Goal: Task Accomplishment & Management: Use online tool/utility

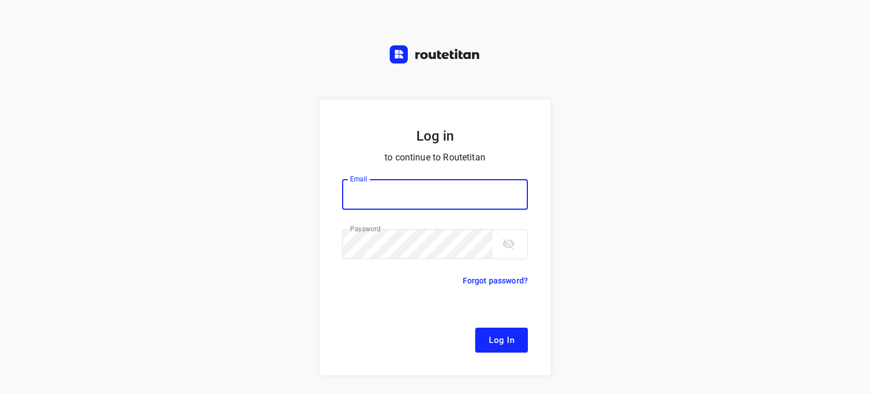
type input "[EMAIL_ADDRESS][DOMAIN_NAME]"
click at [501, 346] on span "Log In" at bounding box center [501, 339] width 25 height 15
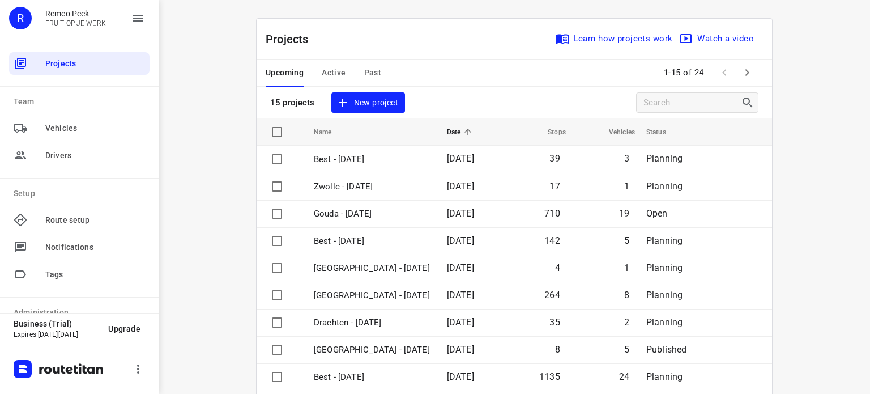
click at [326, 79] on span "Active" at bounding box center [334, 73] width 24 height 14
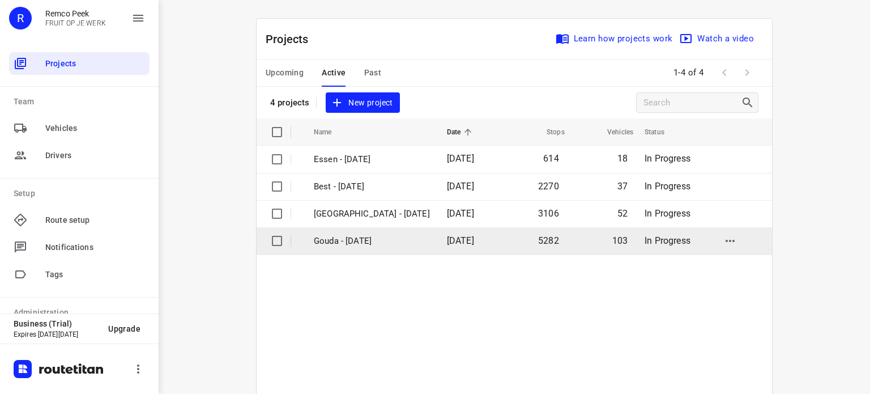
click at [339, 246] on p "Gouda - [DATE]" at bounding box center [372, 240] width 116 height 13
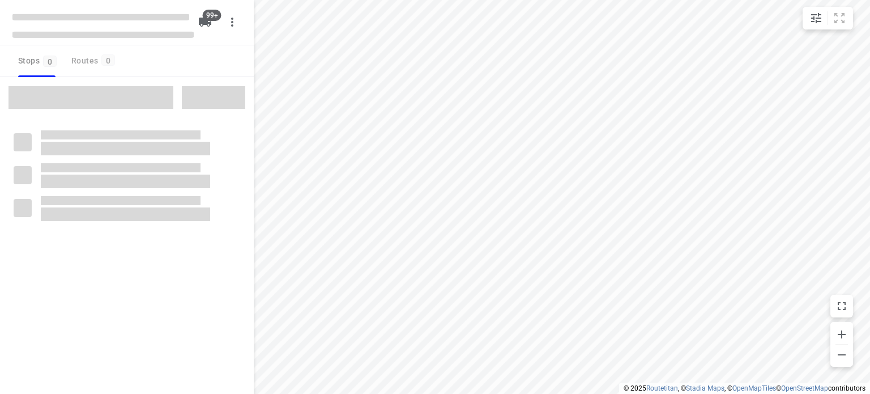
checkbox input "true"
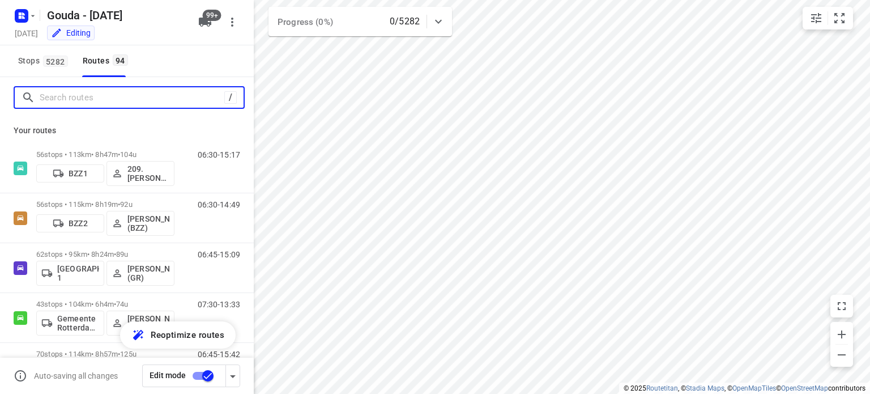
click at [145, 89] on input "Search routes" at bounding box center [132, 98] width 185 height 18
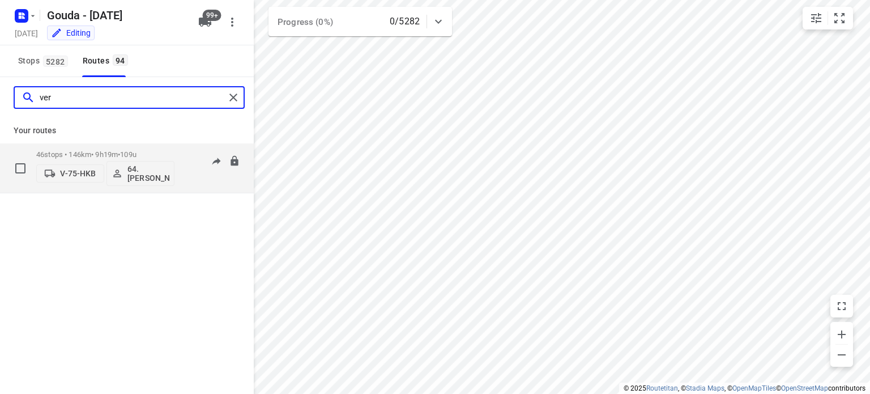
type input "ver"
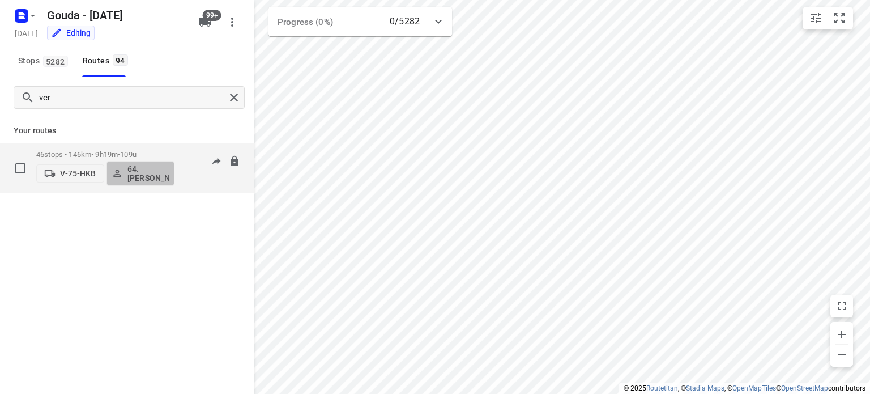
click at [134, 177] on p "64. [PERSON_NAME]" at bounding box center [148, 173] width 42 height 18
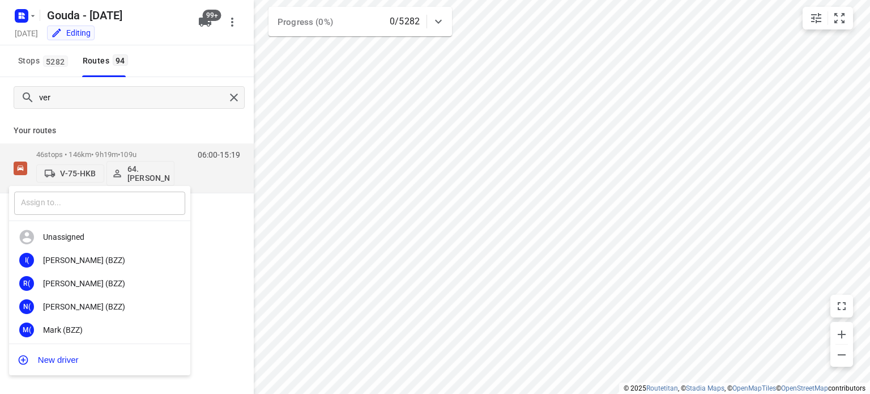
click at [75, 201] on input "text" at bounding box center [99, 202] width 171 height 23
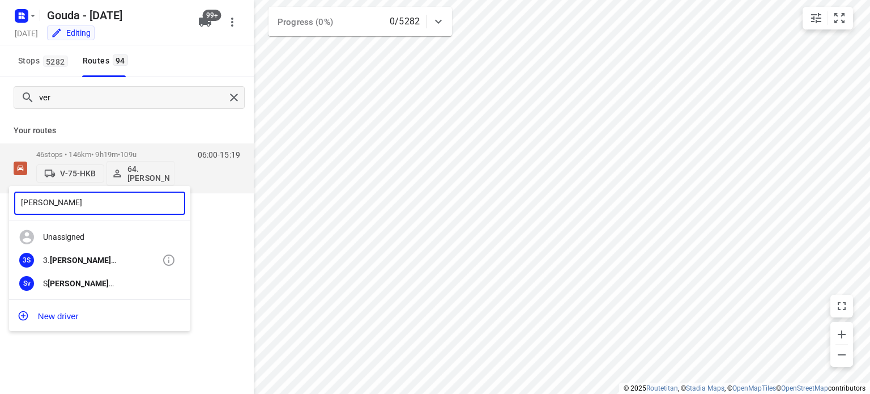
type input "[PERSON_NAME]"
click at [79, 262] on div "3. [PERSON_NAME]" at bounding box center [102, 259] width 119 height 9
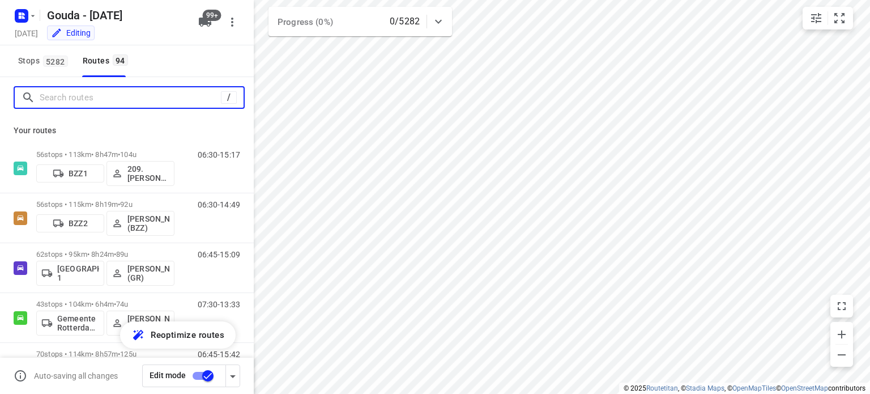
click at [166, 97] on input "Search routes" at bounding box center [130, 98] width 181 height 18
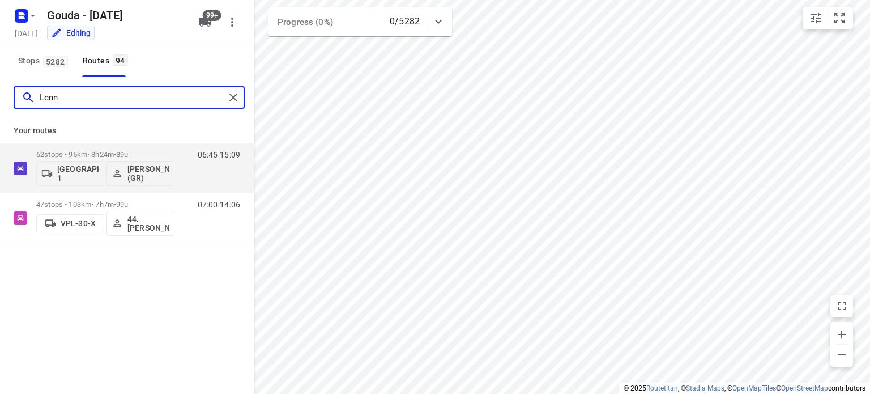
type input "Lenna"
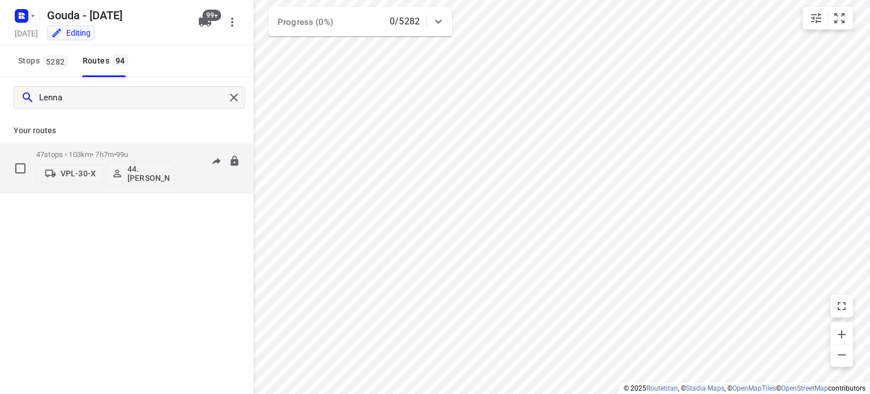
click at [93, 153] on p "47 stops • 103km • 7h7m • 99u" at bounding box center [105, 154] width 138 height 8
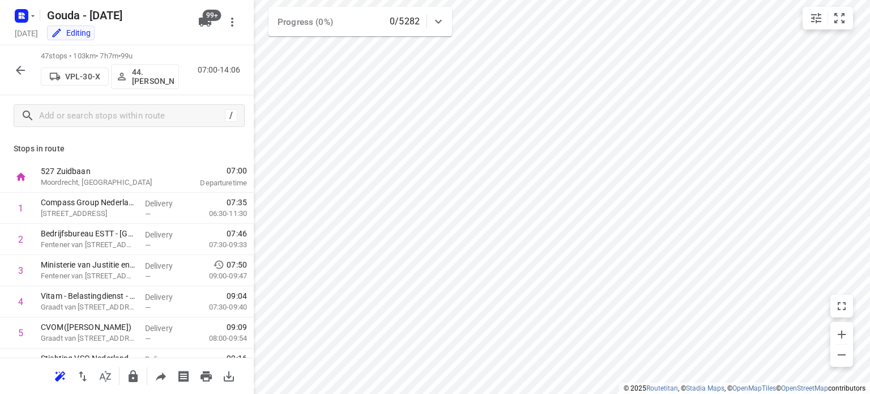
click at [23, 69] on icon "button" at bounding box center [21, 70] width 14 height 14
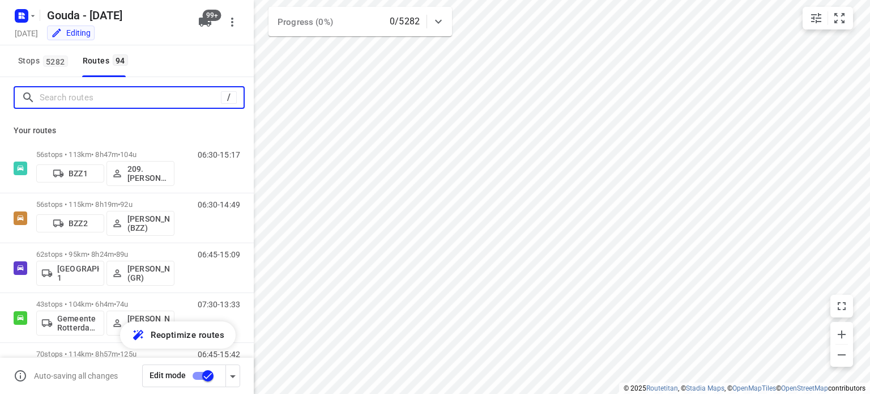
click at [93, 99] on input "Search routes" at bounding box center [130, 98] width 181 height 18
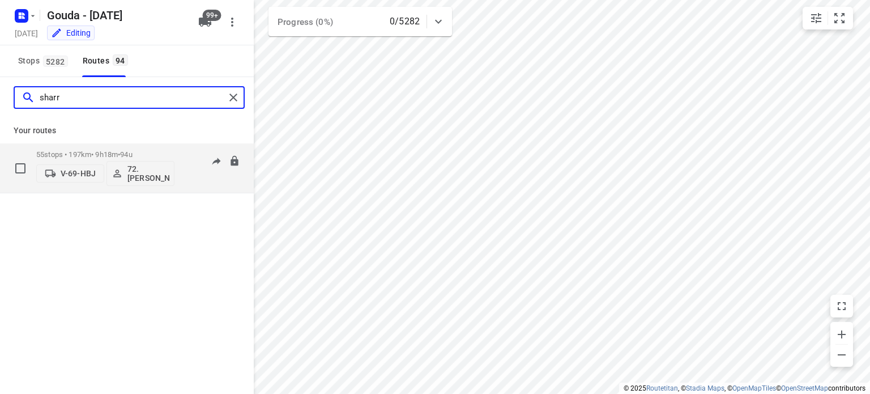
type input "sharr"
click at [82, 151] on p "55 stops • 197km • 9h18m • 94u" at bounding box center [105, 154] width 138 height 8
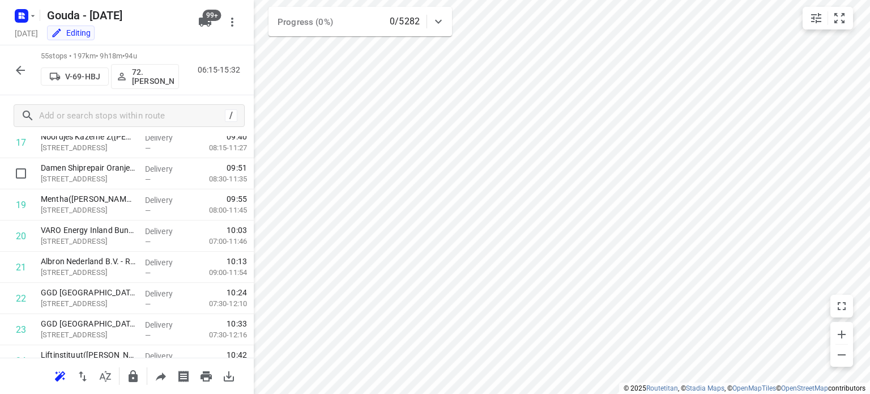
scroll to position [566, 0]
click at [23, 67] on icon "button" at bounding box center [21, 70] width 14 height 14
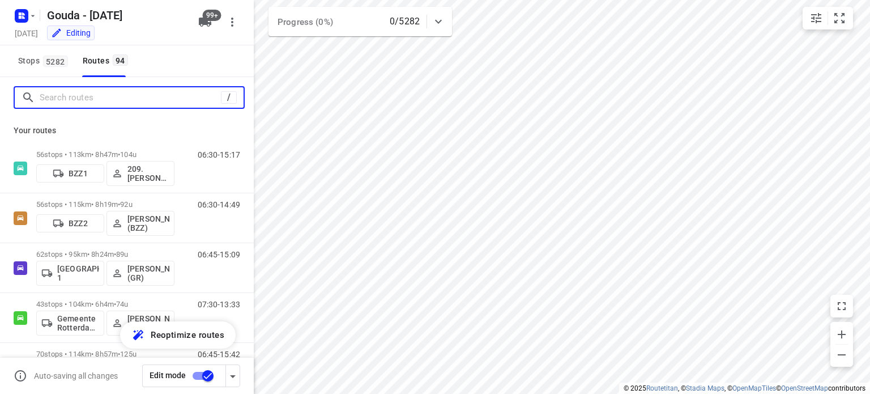
click at [81, 96] on input "Search routes" at bounding box center [130, 98] width 181 height 18
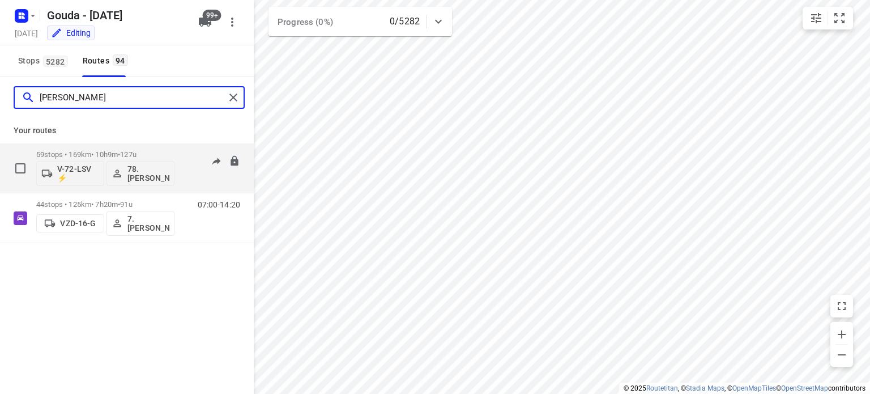
type input "[PERSON_NAME]"
click at [81, 151] on p "59 stops • 169km • 10h9m • 127u" at bounding box center [105, 154] width 138 height 8
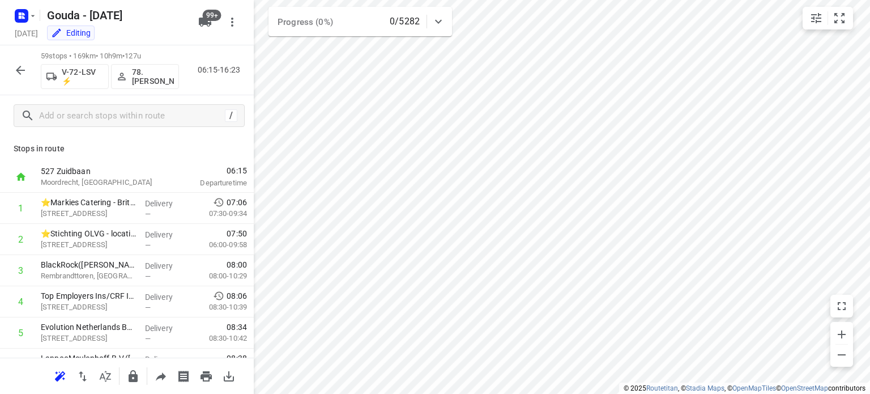
click at [23, 69] on icon "button" at bounding box center [21, 70] width 14 height 14
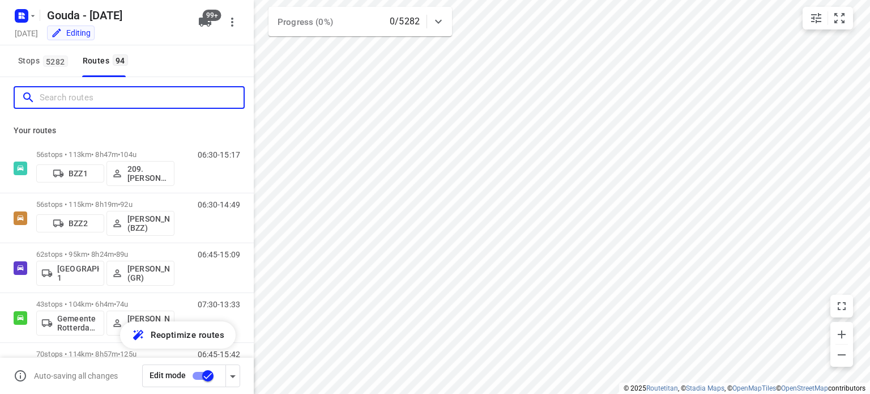
click at [93, 99] on input "Search routes" at bounding box center [142, 98] width 204 height 18
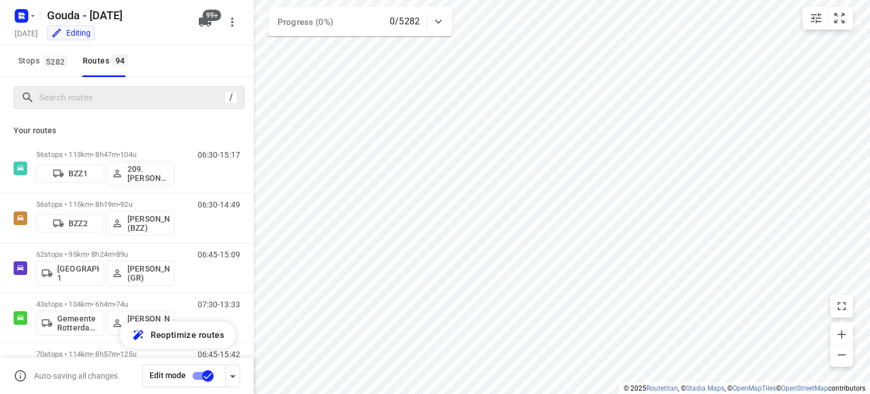
click at [122, 106] on div "/" at bounding box center [129, 97] width 231 height 23
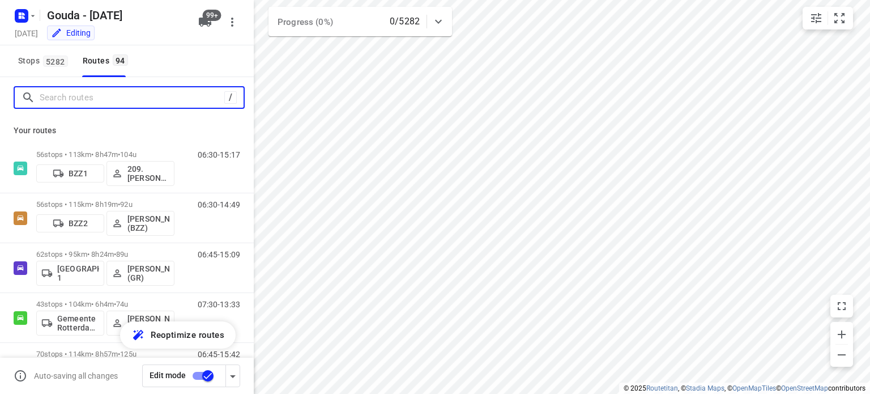
click at [122, 101] on input "Search routes" at bounding box center [132, 98] width 185 height 18
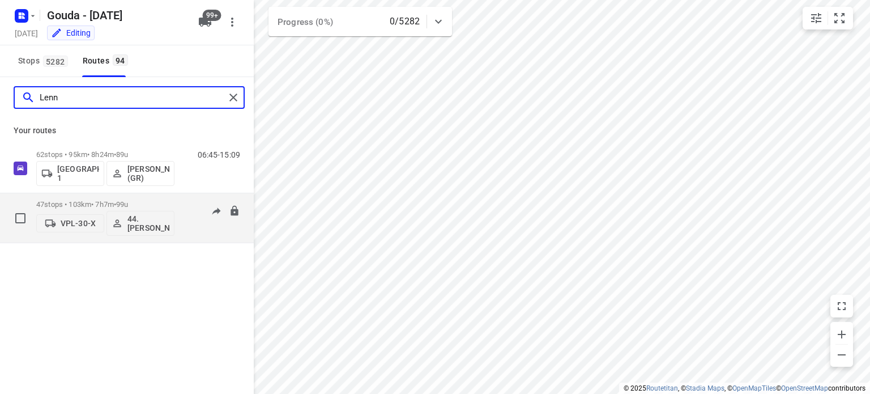
type input "Lenn"
click at [61, 203] on p "47 stops • 103km • 7h7m • 99u" at bounding box center [105, 204] width 138 height 8
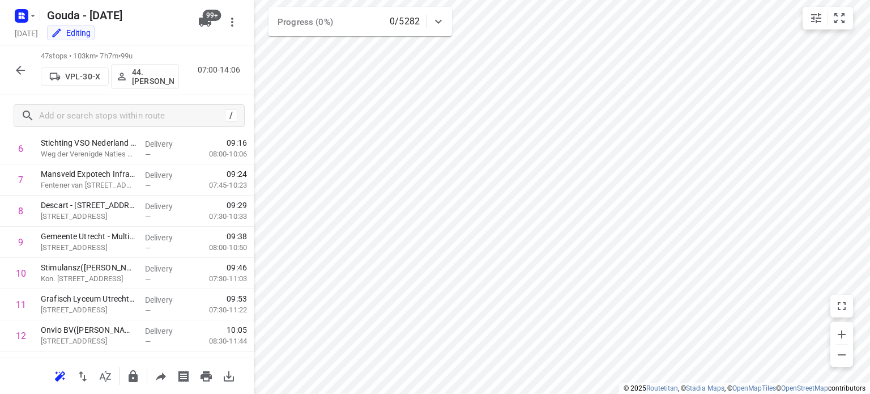
scroll to position [0, 0]
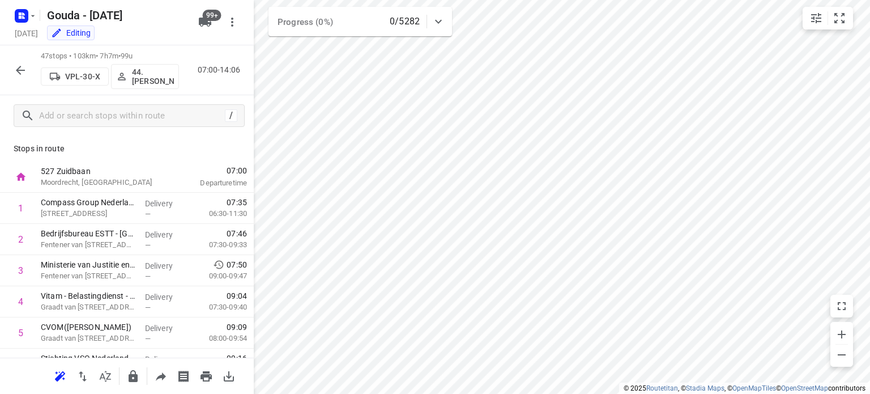
click at [127, 74] on span "44. [PERSON_NAME]" at bounding box center [145, 76] width 58 height 18
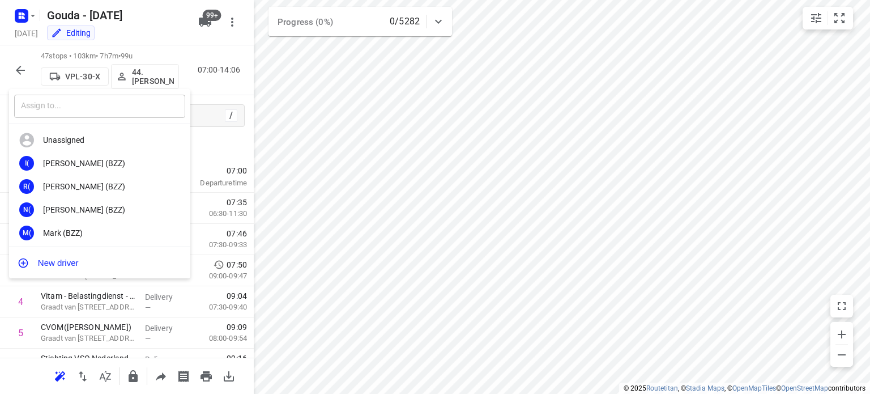
click at [97, 105] on input "text" at bounding box center [99, 106] width 171 height 23
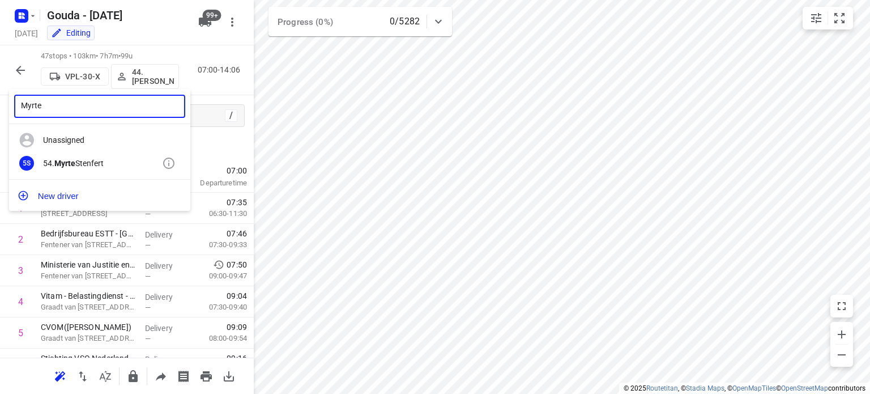
type input "Myrte"
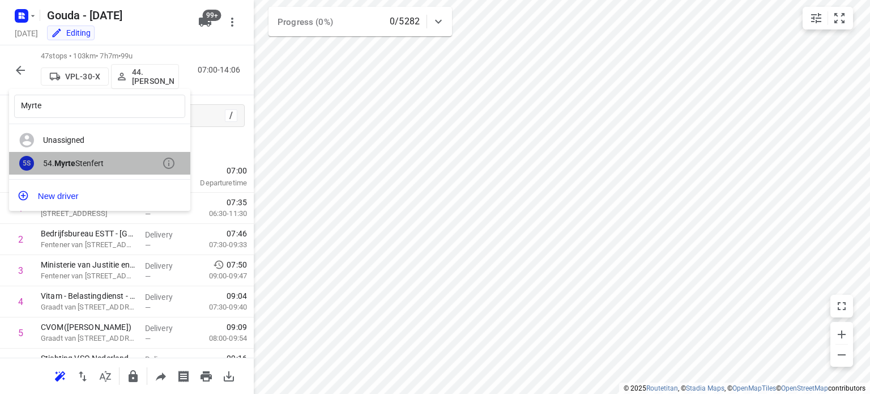
click at [91, 165] on div "54. [PERSON_NAME]" at bounding box center [102, 163] width 119 height 9
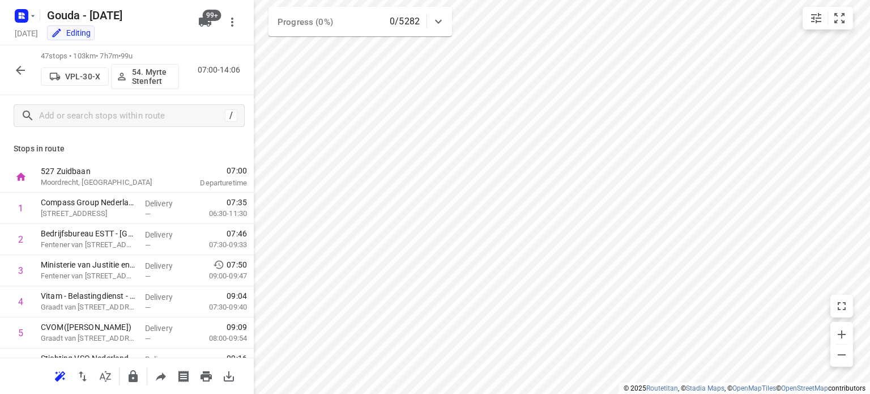
click at [22, 66] on icon "button" at bounding box center [21, 70] width 14 height 14
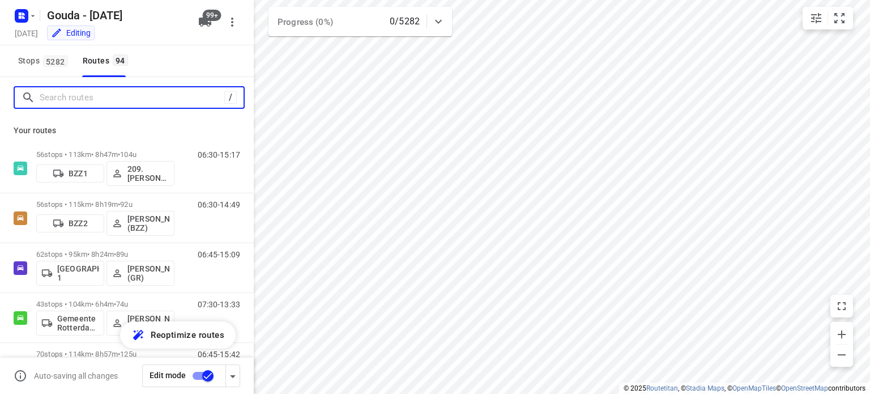
click at [79, 102] on input "Search routes" at bounding box center [132, 98] width 185 height 18
click at [80, 96] on input "ni" at bounding box center [142, 98] width 204 height 18
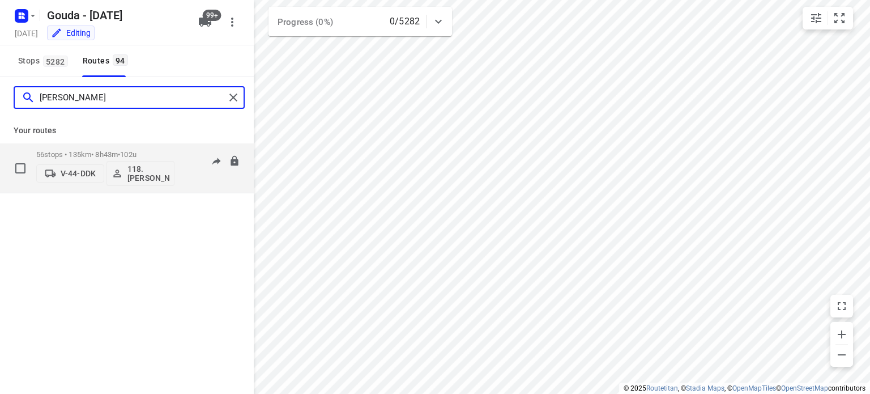
type input "[PERSON_NAME]"
click at [143, 164] on p "118.[PERSON_NAME]" at bounding box center [148, 173] width 42 height 18
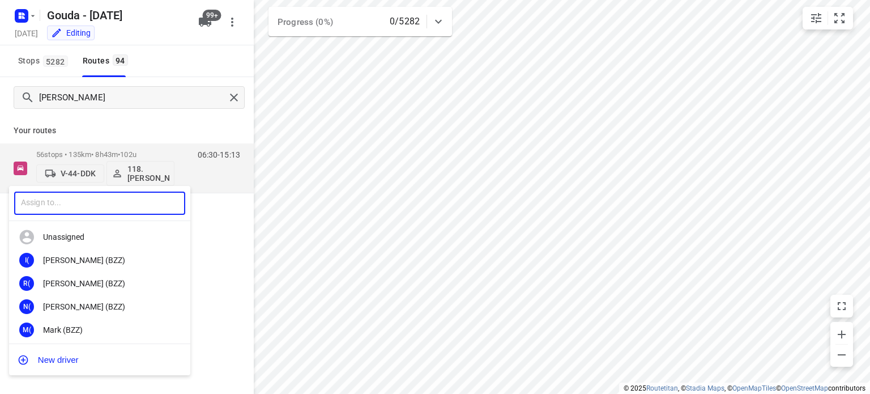
click at [108, 202] on input "text" at bounding box center [99, 202] width 171 height 23
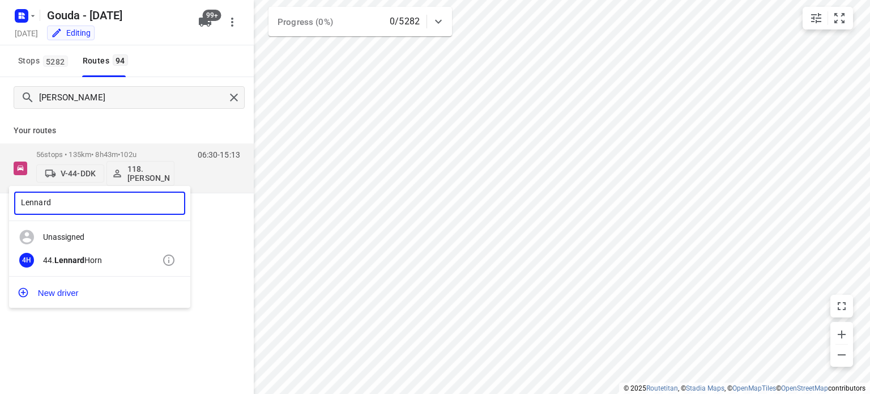
type input "Lennard"
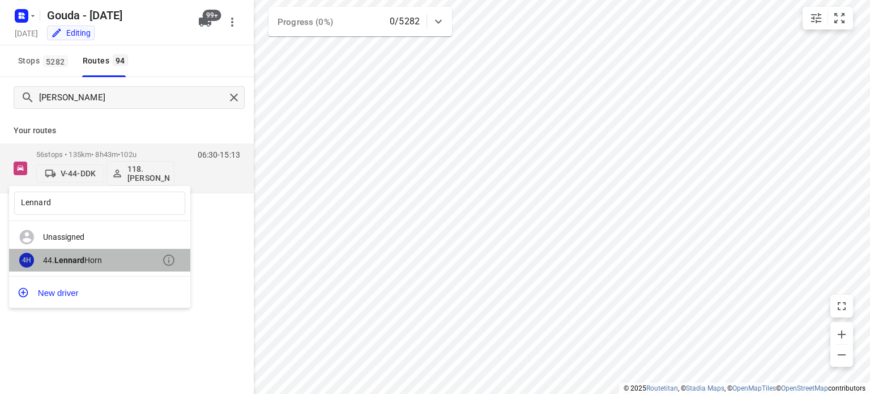
click at [100, 259] on div "44. [PERSON_NAME]" at bounding box center [102, 259] width 119 height 9
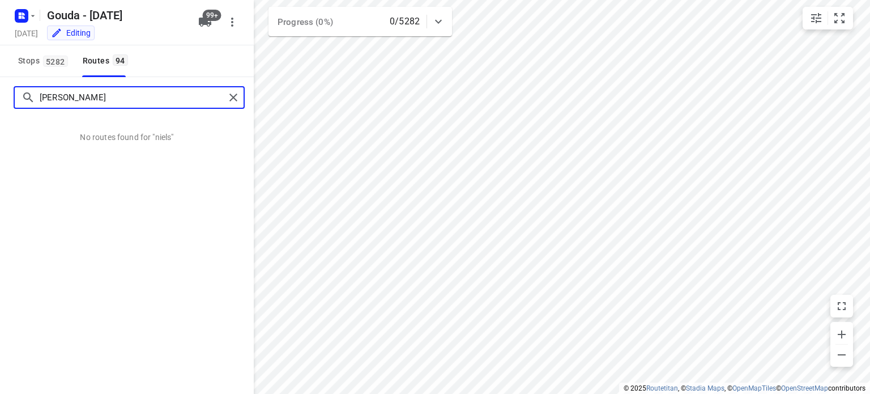
click at [159, 105] on input "[PERSON_NAME]" at bounding box center [132, 98] width 185 height 18
click at [204, 90] on input "[PERSON_NAME]" at bounding box center [132, 98] width 185 height 18
drag, startPoint x: 159, startPoint y: 95, endPoint x: 27, endPoint y: 95, distance: 131.9
click at [25, 96] on div "[PERSON_NAME]" at bounding box center [123, 98] width 203 height 18
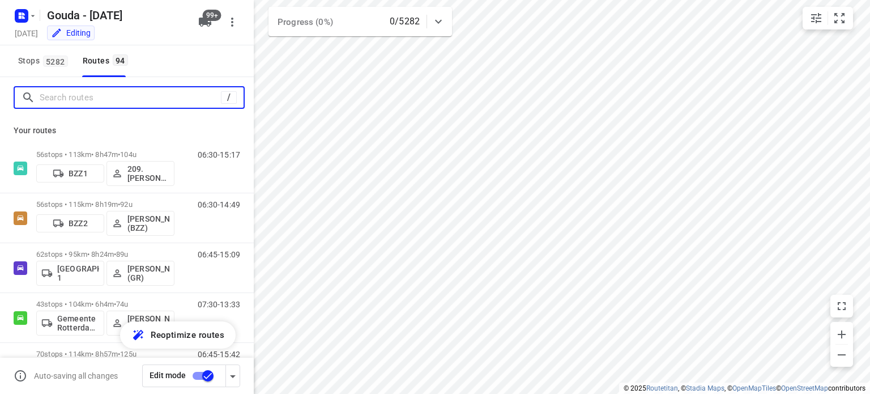
click at [146, 91] on input "Search routes" at bounding box center [130, 98] width 181 height 18
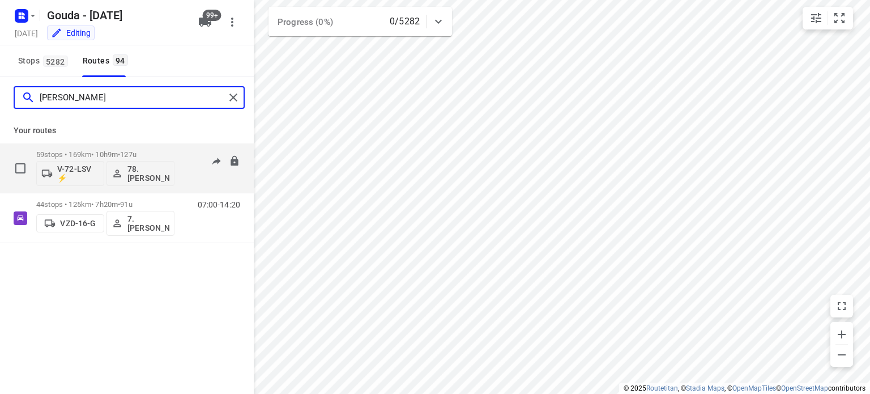
type input "[PERSON_NAME]"
click at [89, 159] on div "V-72-LSV ⚡ 78.[PERSON_NAME]" at bounding box center [105, 172] width 138 height 27
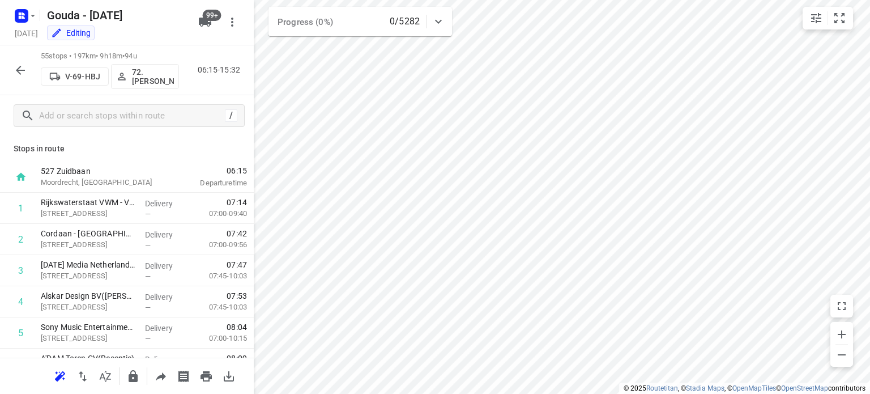
click at [22, 69] on icon "button" at bounding box center [21, 70] width 14 height 14
click at [6, 69] on div "81 stops • 131km • 9h3m • 142u V-38-DDK 79. [PERSON_NAME] 06:45-15:47" at bounding box center [127, 70] width 254 height 50
click at [17, 74] on icon "button" at bounding box center [21, 70] width 14 height 14
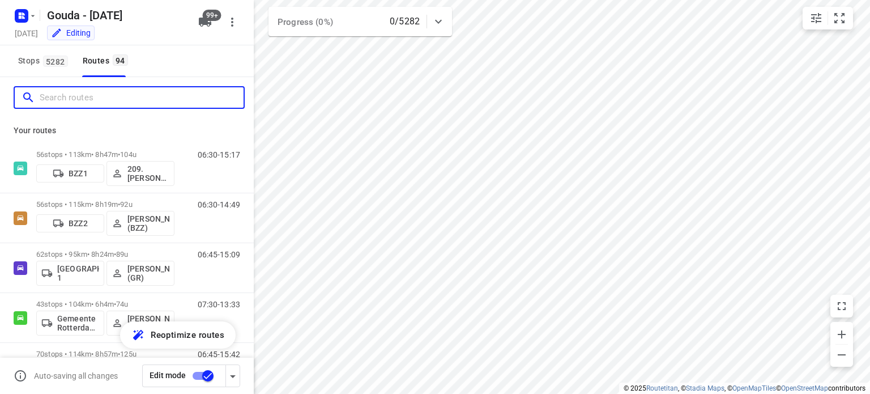
click at [170, 97] on input "Search routes" at bounding box center [142, 98] width 204 height 18
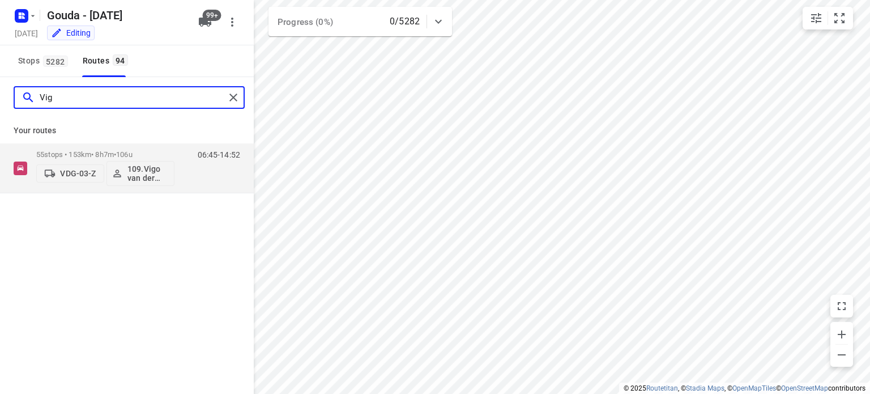
type input "Vigo"
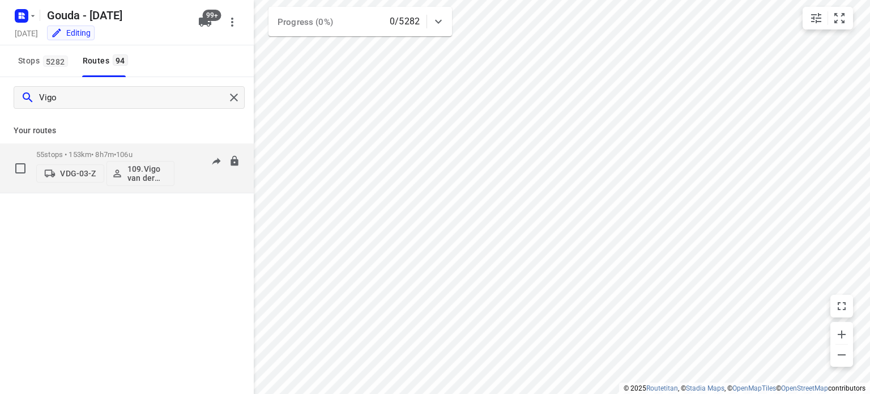
click at [83, 149] on div "55 stops • 153km • 8h7m • 106u VDG-03-Z 109.Vigo van der Wal" at bounding box center [105, 167] width 138 height 47
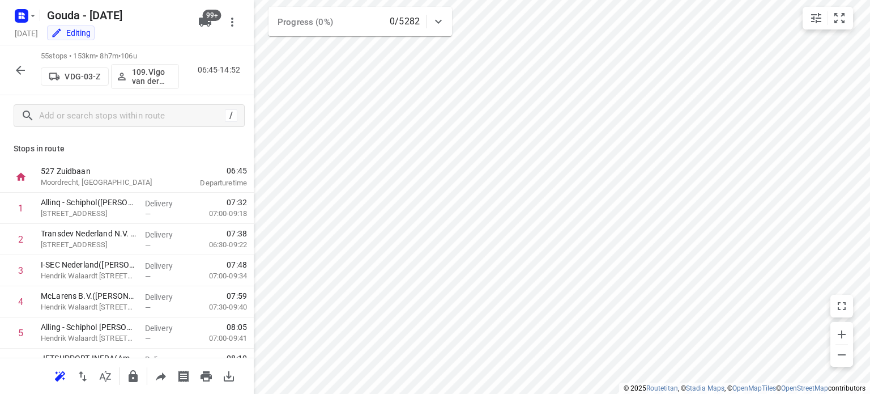
click at [24, 68] on icon "button" at bounding box center [21, 70] width 14 height 14
click at [23, 72] on icon "button" at bounding box center [21, 70] width 14 height 14
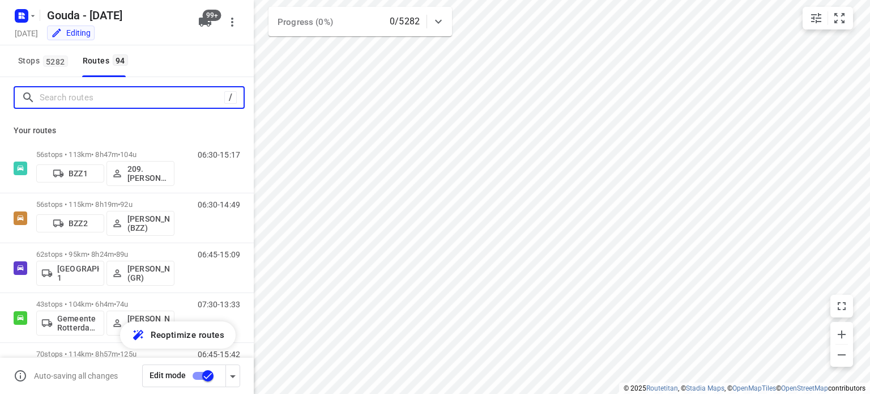
click at [161, 103] on input "Search routes" at bounding box center [132, 98] width 185 height 18
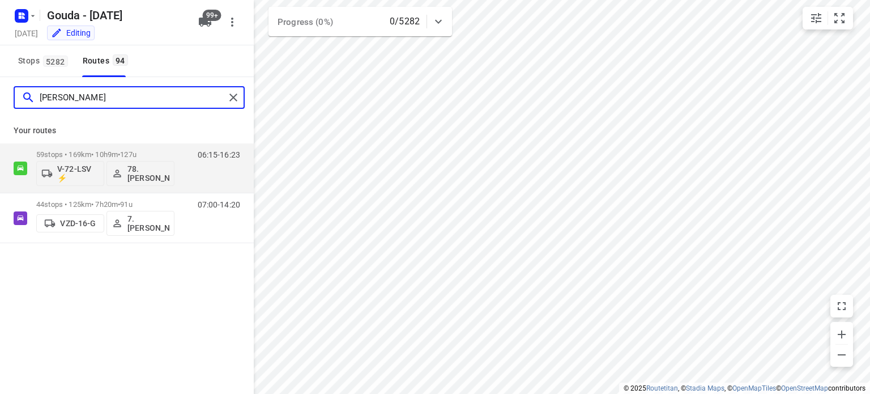
type input "[PERSON_NAME]"
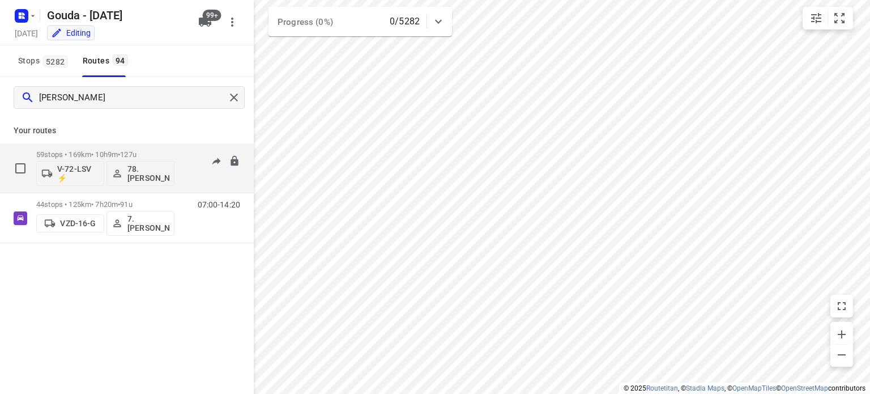
click at [82, 153] on p "59 stops • 169km • 10h9m • 127u" at bounding box center [105, 154] width 138 height 8
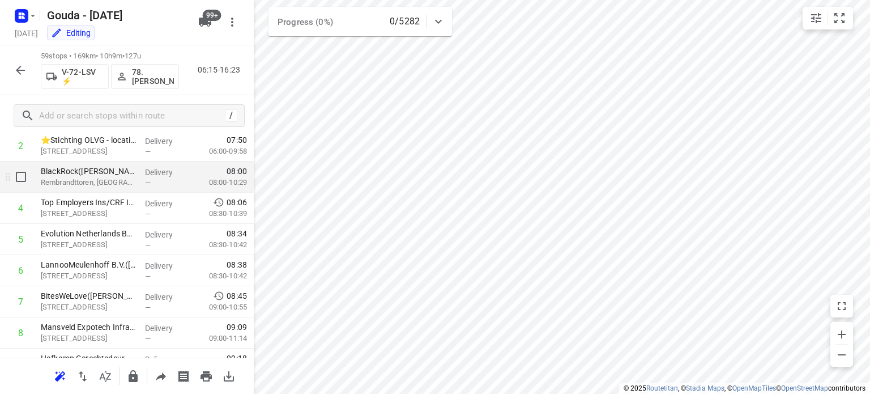
scroll to position [170, 0]
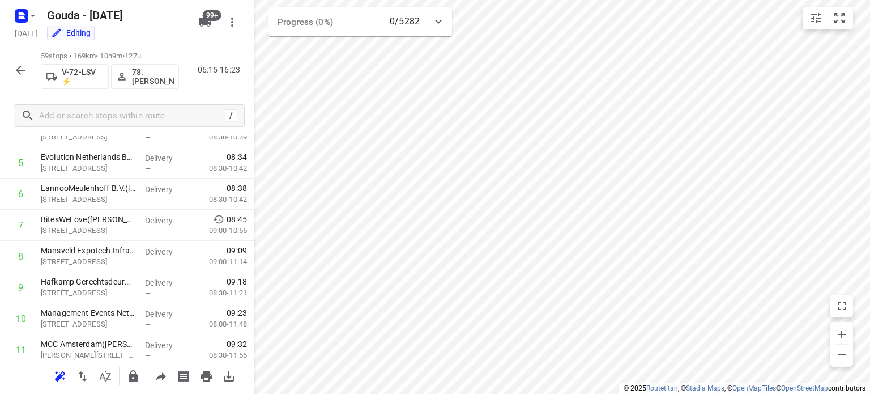
click at [19, 73] on icon "button" at bounding box center [21, 70] width 14 height 14
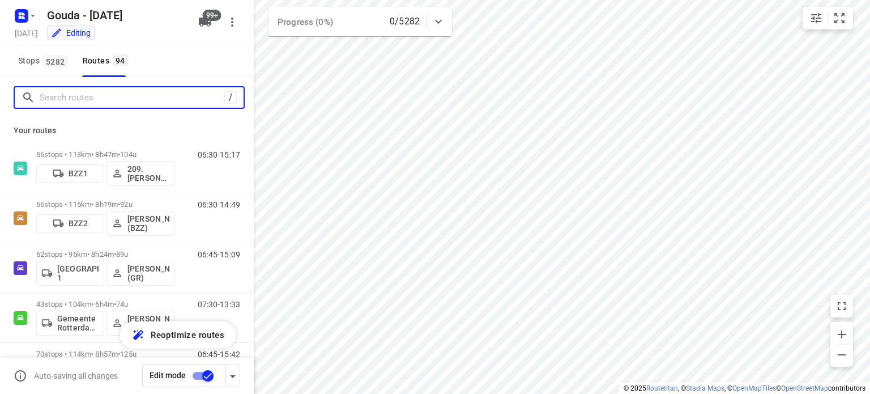
click at [161, 95] on input "Search routes" at bounding box center [132, 98] width 185 height 18
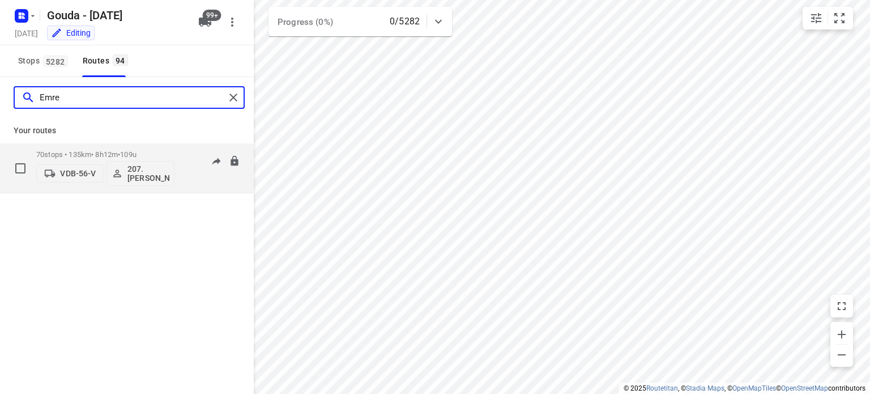
type input "Emre"
click at [77, 159] on div "VDB-56-V 207.[PERSON_NAME]" at bounding box center [105, 172] width 138 height 27
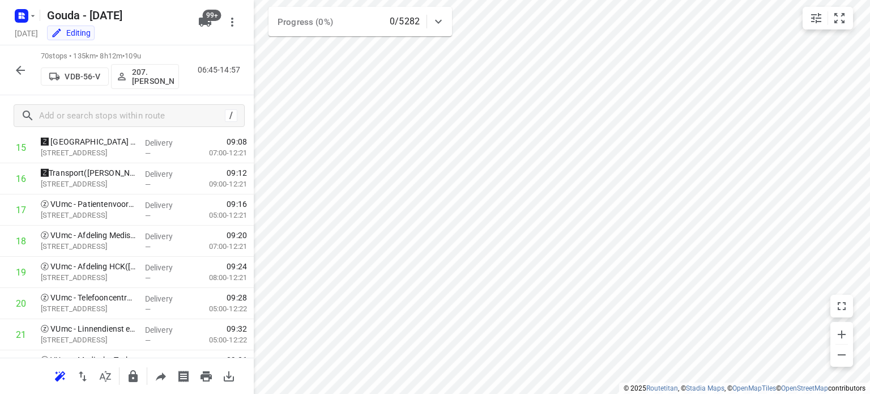
scroll to position [679, 0]
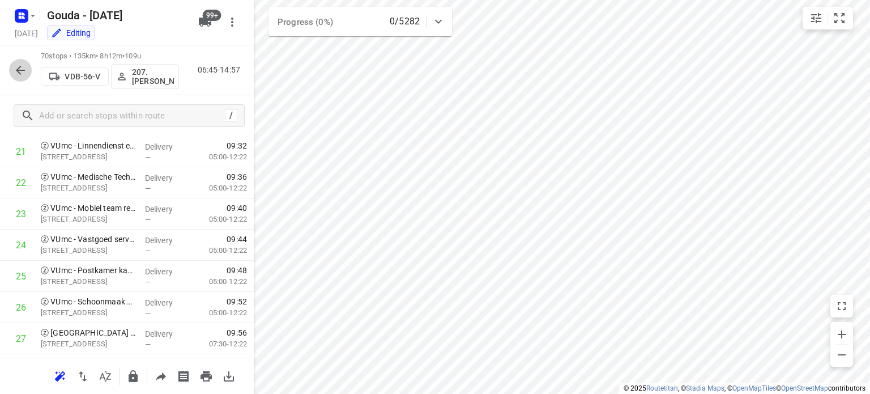
click at [25, 70] on icon "button" at bounding box center [21, 70] width 14 height 14
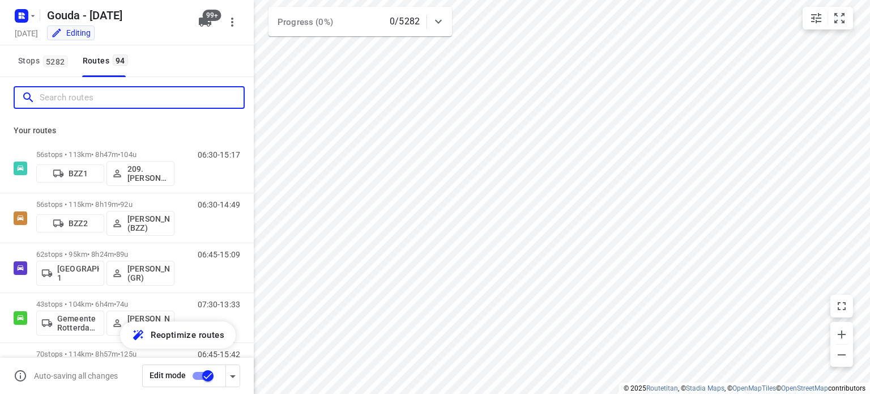
click at [176, 94] on input "Search routes" at bounding box center [142, 98] width 204 height 18
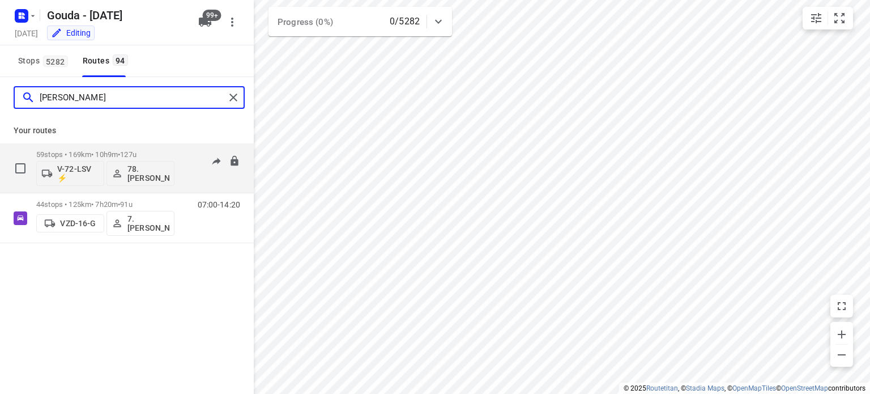
type input "[PERSON_NAME]"
click at [151, 149] on div "59 stops • 169km • 10h9m • 127u V-72-LSV ⚡ 78.[PERSON_NAME]" at bounding box center [105, 167] width 138 height 47
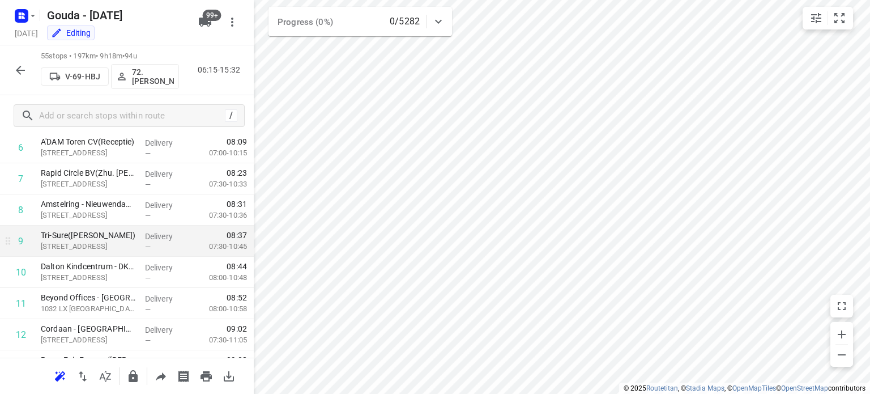
scroll to position [0, 0]
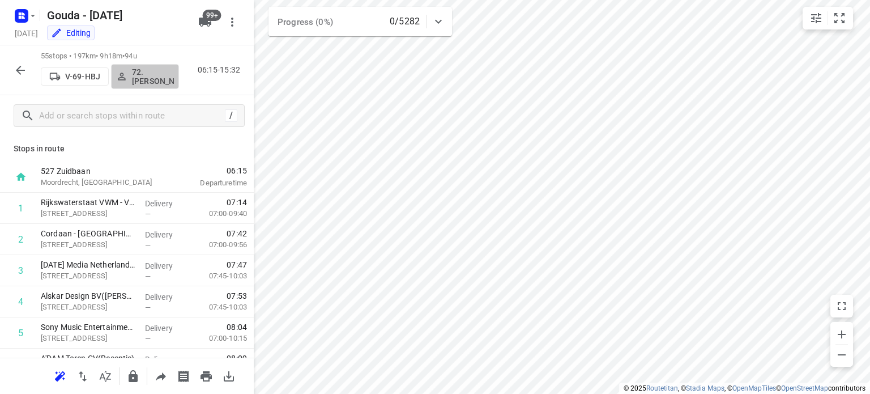
click at [149, 81] on p "72.[PERSON_NAME]" at bounding box center [153, 76] width 42 height 18
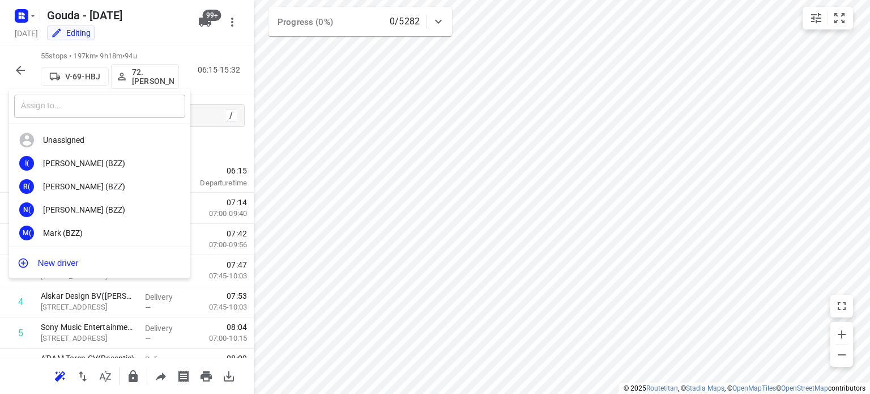
click at [109, 113] on input "text" at bounding box center [99, 106] width 171 height 23
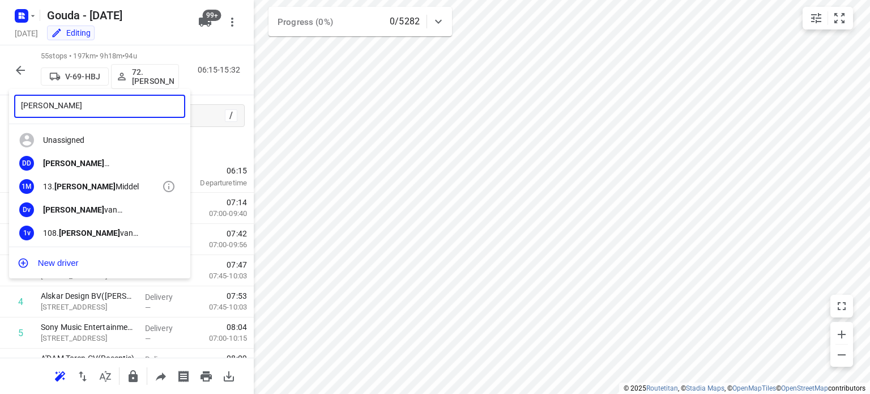
type input "[PERSON_NAME]"
click at [76, 185] on b "[PERSON_NAME]" at bounding box center [84, 186] width 61 height 9
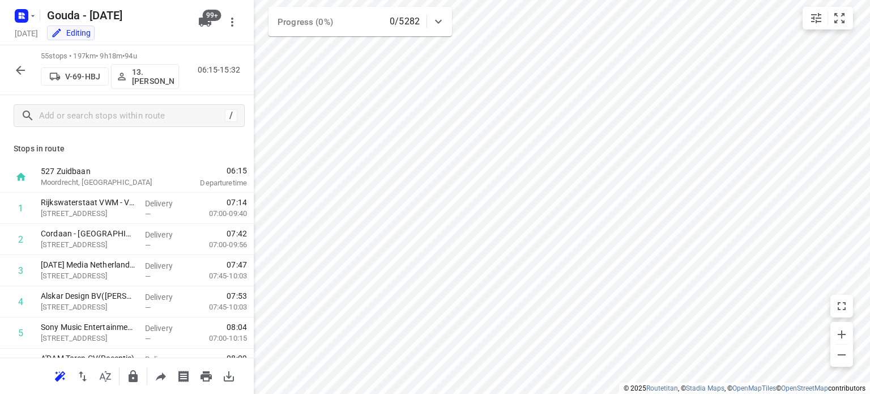
click at [11, 66] on button "button" at bounding box center [20, 70] width 23 height 23
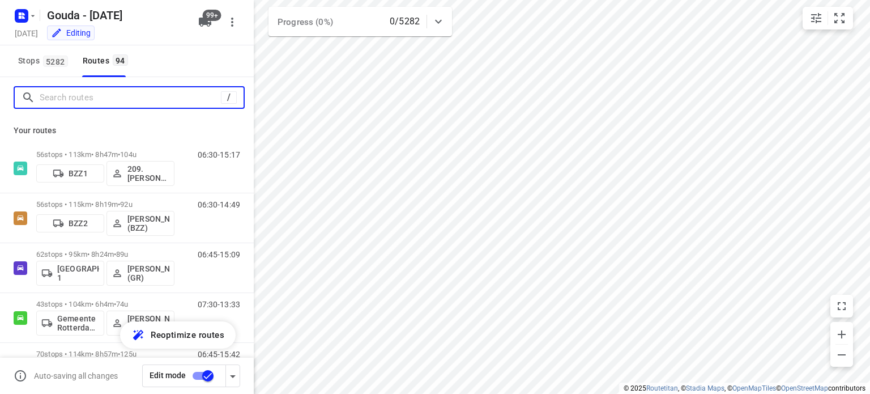
click at [105, 90] on input "Search routes" at bounding box center [130, 98] width 181 height 18
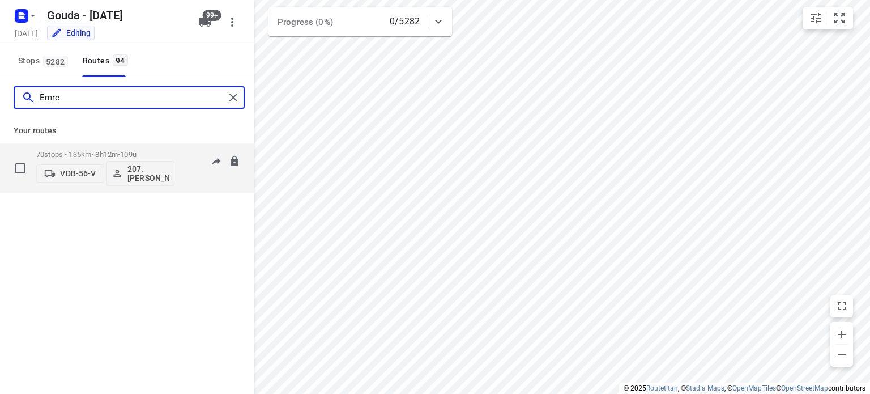
type input "Emre"
click at [149, 177] on p "207.[PERSON_NAME]" at bounding box center [148, 173] width 42 height 18
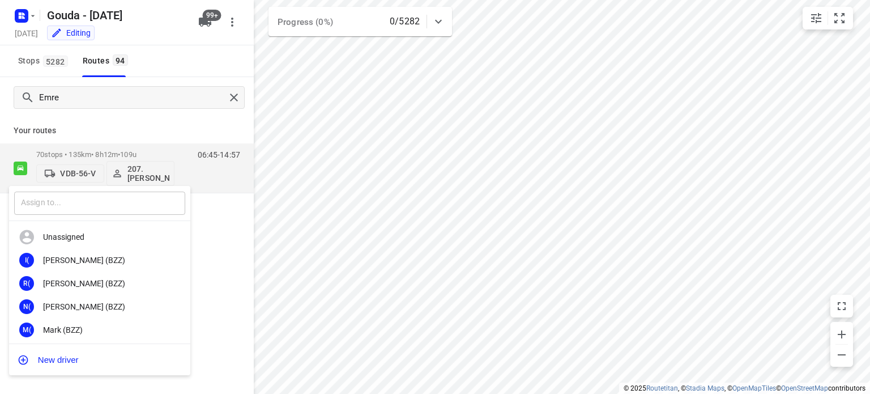
click at [130, 200] on input "text" at bounding box center [99, 202] width 171 height 23
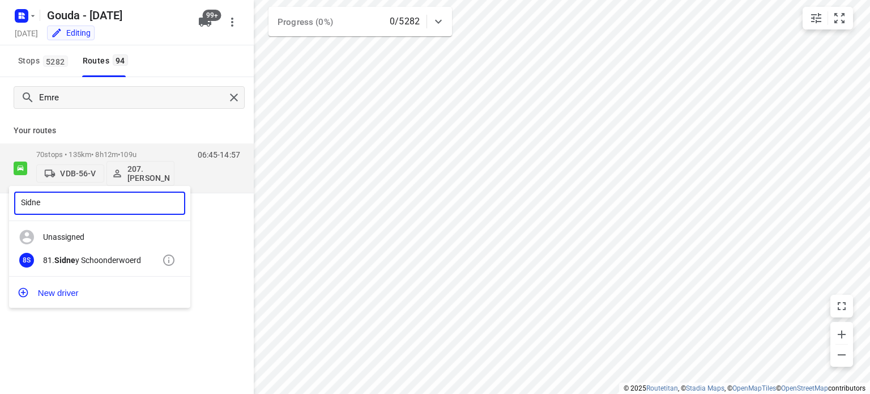
type input "Sidne"
click at [110, 249] on div "8S 81. [PERSON_NAME]" at bounding box center [99, 260] width 181 height 23
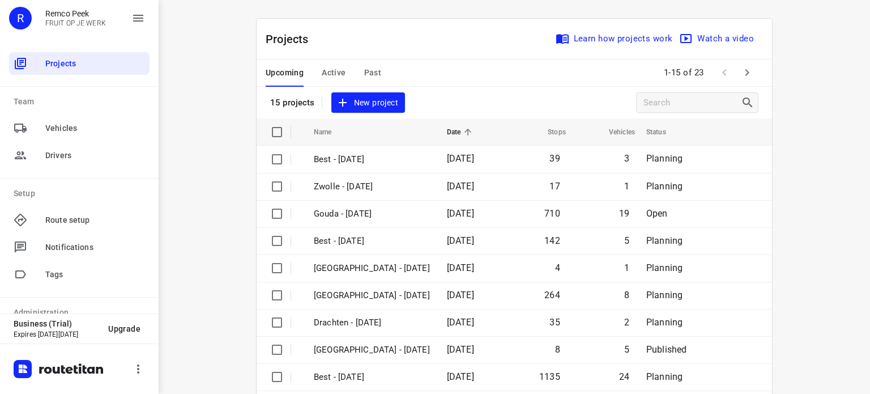
click at [344, 66] on div "Upcoming Active Past" at bounding box center [333, 72] width 134 height 27
click at [338, 67] on span "Active" at bounding box center [334, 73] width 24 height 14
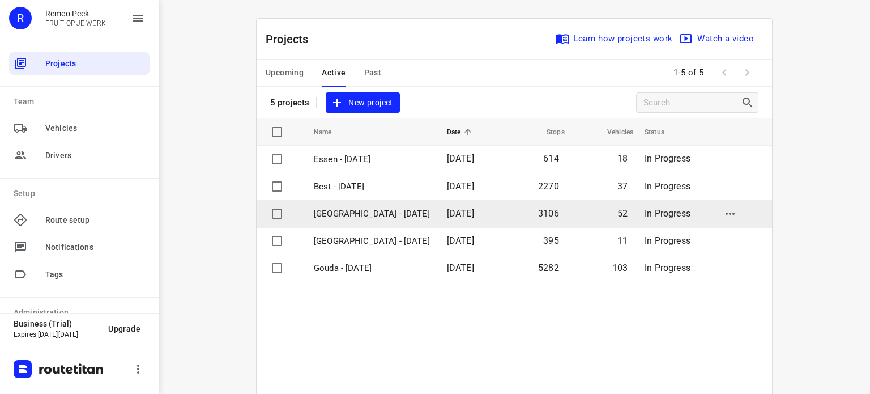
click at [339, 211] on p "[GEOGRAPHIC_DATA] - [DATE]" at bounding box center [372, 213] width 116 height 13
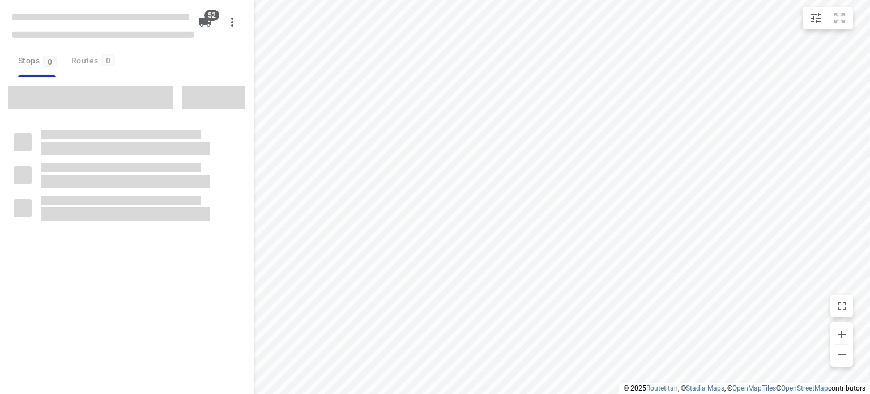
checkbox input "true"
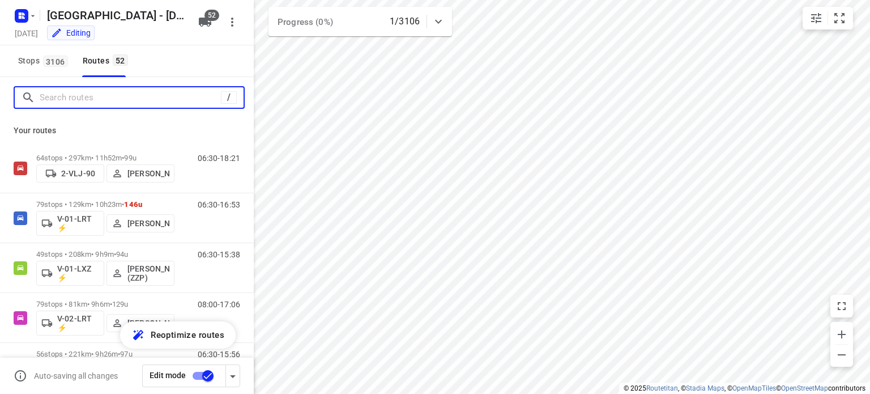
click at [110, 103] on input "Search routes" at bounding box center [130, 98] width 181 height 18
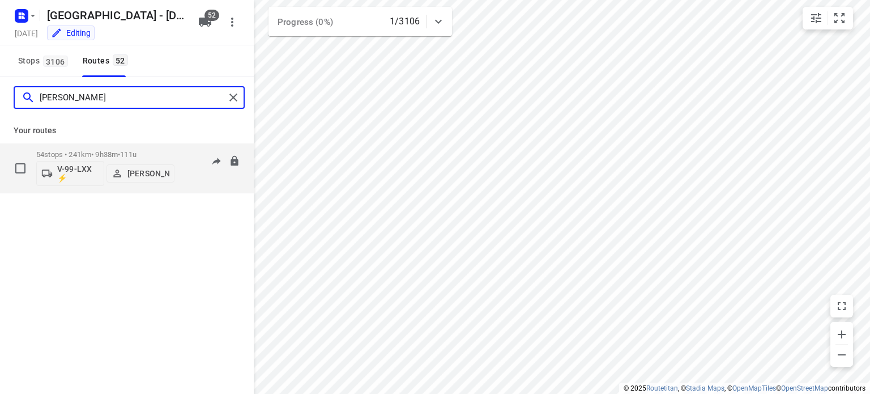
type input "[PERSON_NAME]"
click at [62, 156] on p "54 stops • 241km • 9h38m • 111u" at bounding box center [105, 154] width 138 height 8
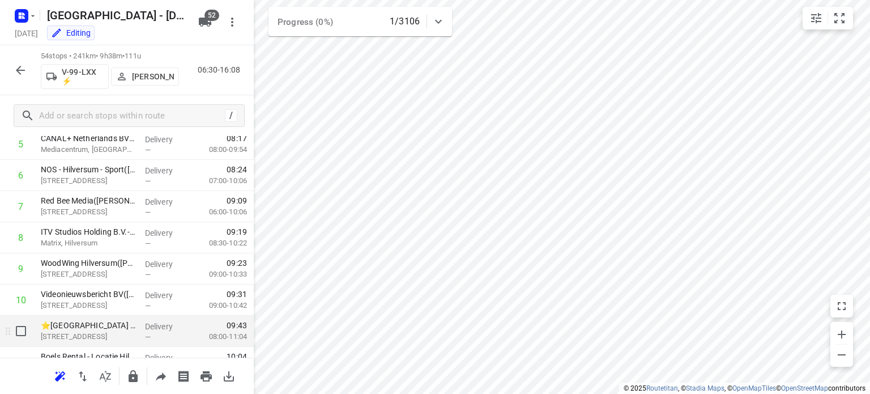
scroll to position [226, 0]
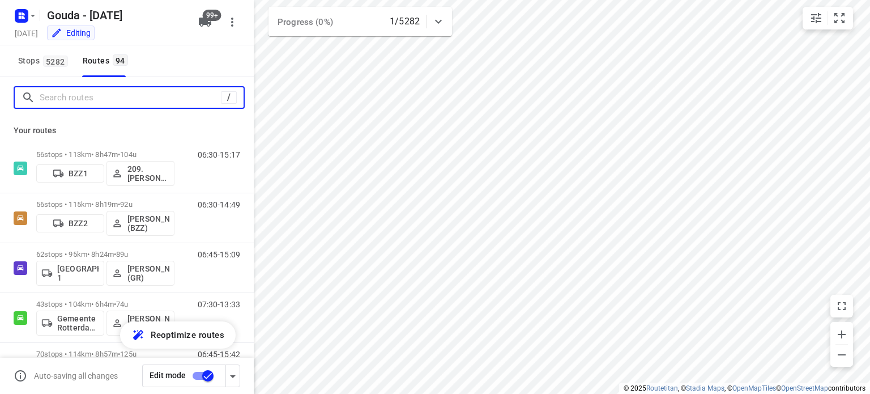
click at [174, 97] on input "Search routes" at bounding box center [130, 98] width 181 height 18
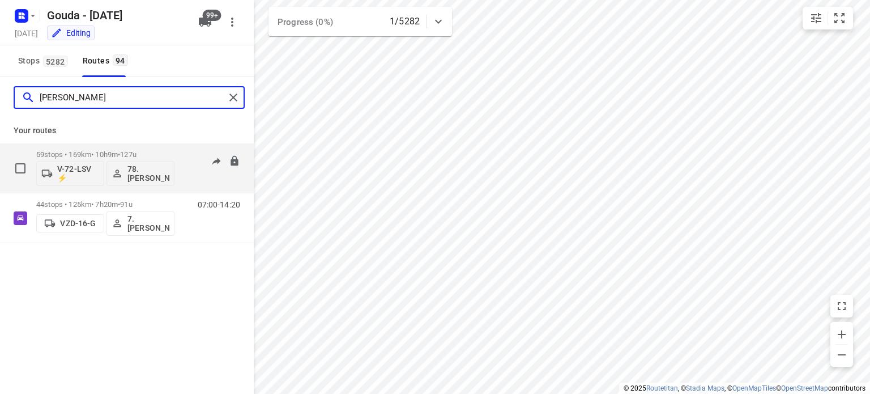
type input "[PERSON_NAME]"
click at [157, 170] on p "78.[PERSON_NAME]" at bounding box center [148, 173] width 42 height 18
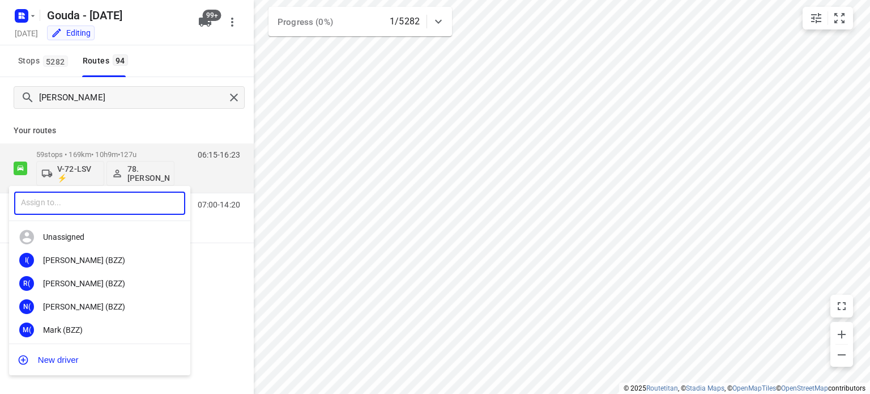
click at [129, 210] on input "text" at bounding box center [99, 202] width 171 height 23
type input "Jelle"
click at [79, 253] on div "4A 48. Jelle Alderden" at bounding box center [99, 260] width 181 height 23
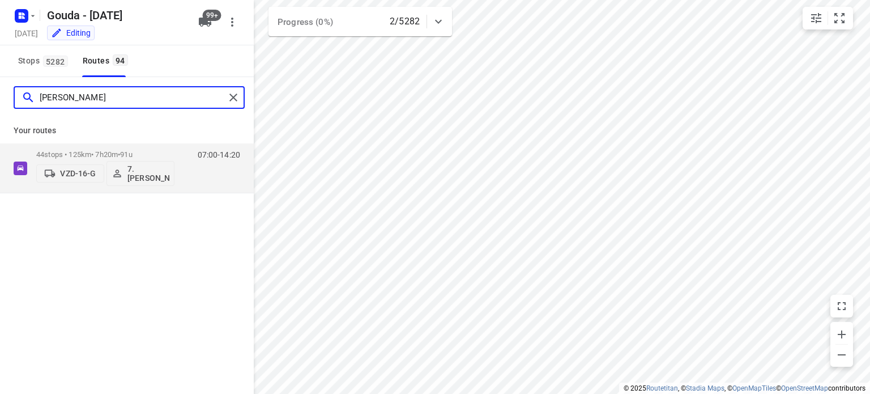
drag, startPoint x: 91, startPoint y: 100, endPoint x: 28, endPoint y: 98, distance: 62.9
click at [29, 98] on div "[PERSON_NAME]" at bounding box center [123, 98] width 203 height 18
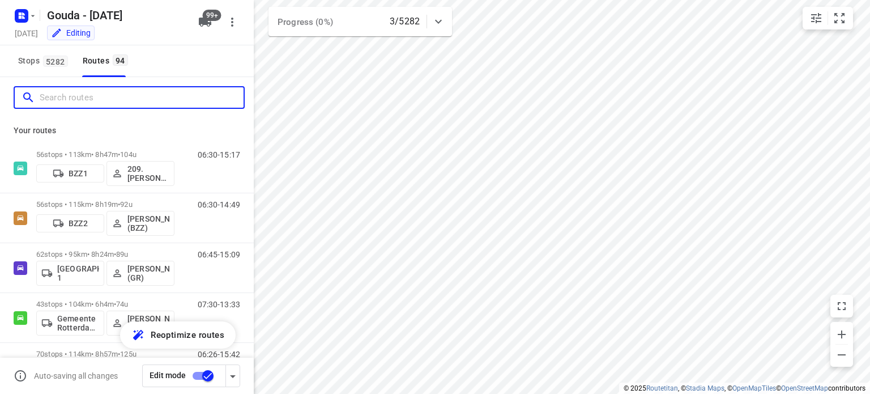
click at [181, 102] on input "Search routes" at bounding box center [142, 98] width 204 height 18
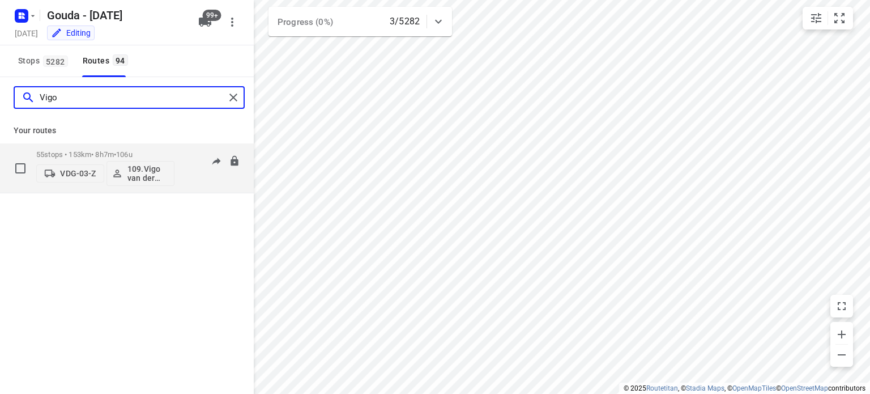
type input "Vigo"
click at [142, 169] on p "109.Vigo van der Wal" at bounding box center [148, 173] width 42 height 18
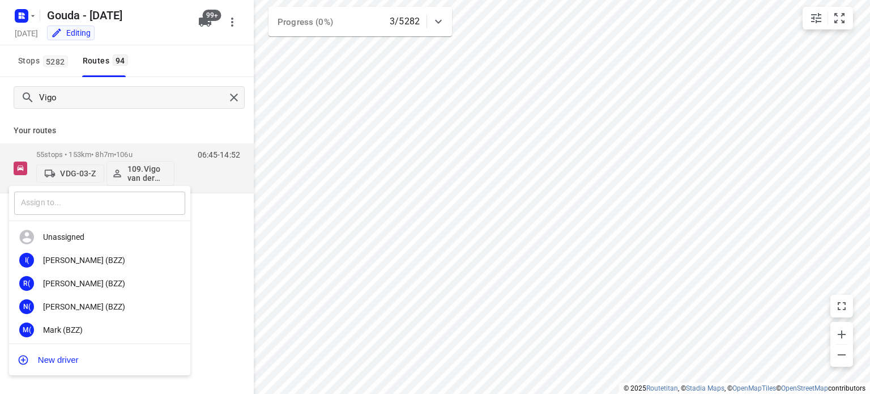
click at [102, 192] on input "text" at bounding box center [99, 202] width 171 height 23
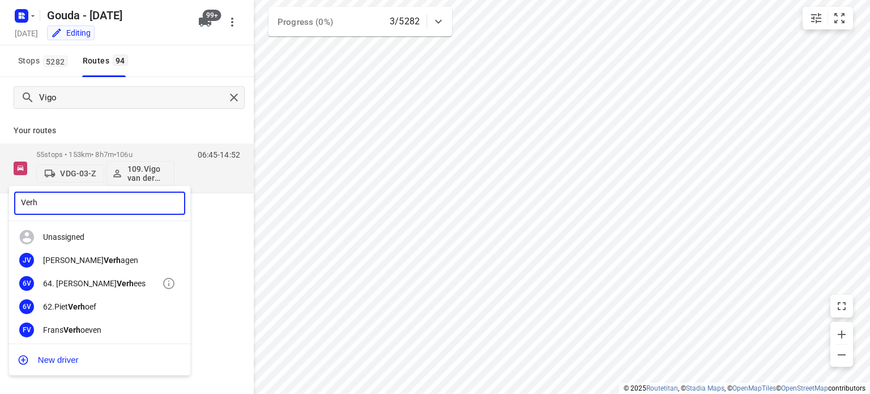
type input "Verh"
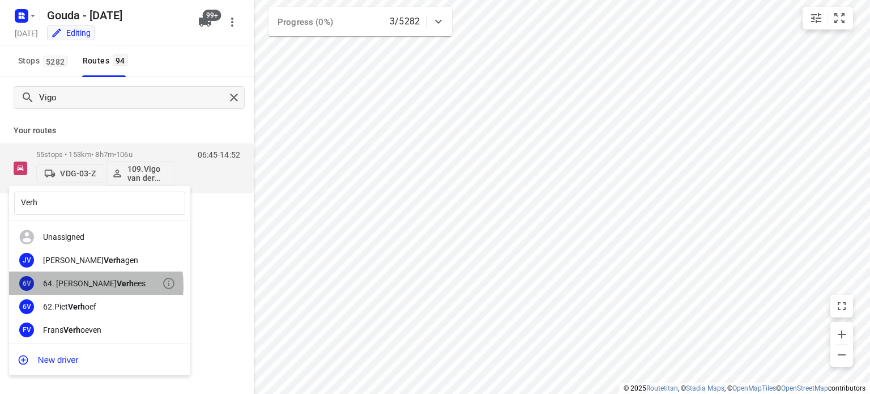
click at [117, 285] on b "Verh" at bounding box center [125, 283] width 17 height 9
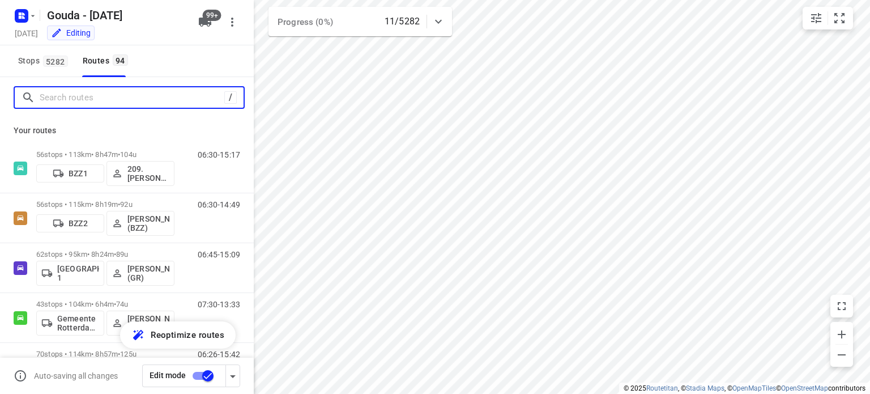
click at [161, 97] on input "Search routes" at bounding box center [132, 98] width 185 height 18
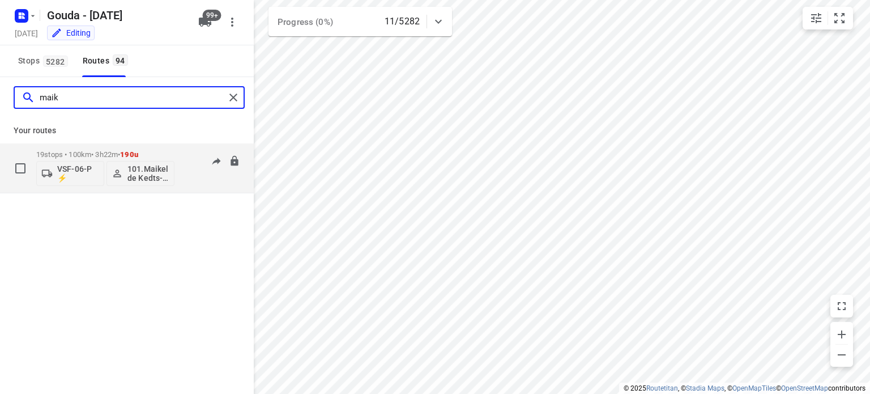
type input "maik"
click at [78, 154] on p "19 stops • 100km • 3h22m • 190u" at bounding box center [105, 154] width 138 height 8
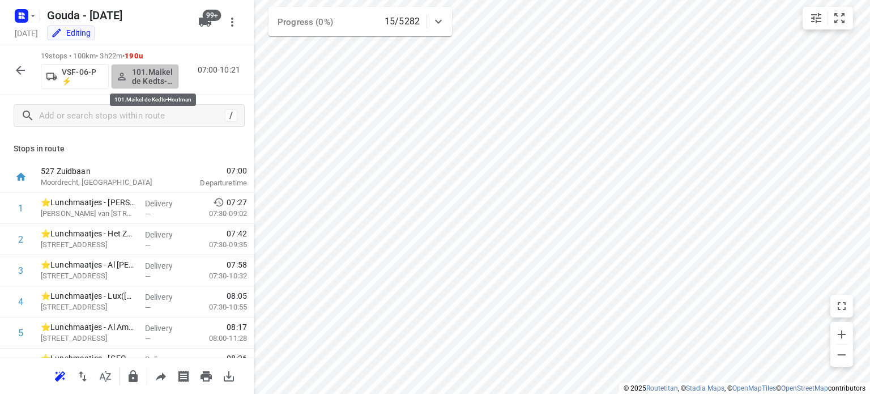
click at [153, 79] on p "101.Maikel de Kedts-Houtman" at bounding box center [153, 76] width 42 height 18
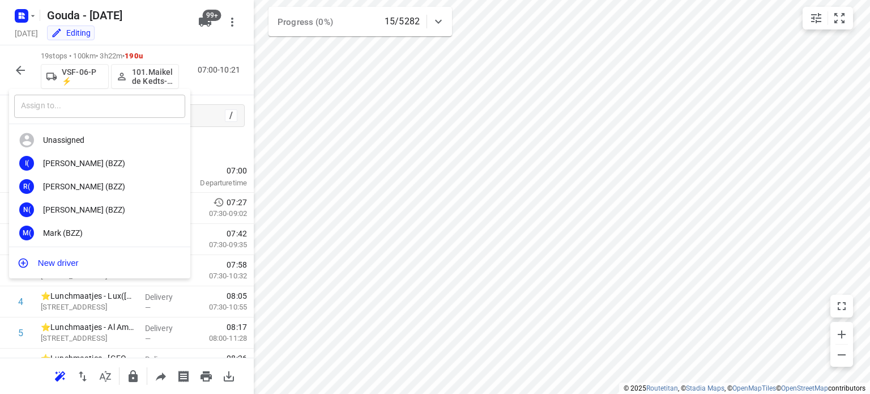
click at [85, 102] on input "text" at bounding box center [99, 106] width 171 height 23
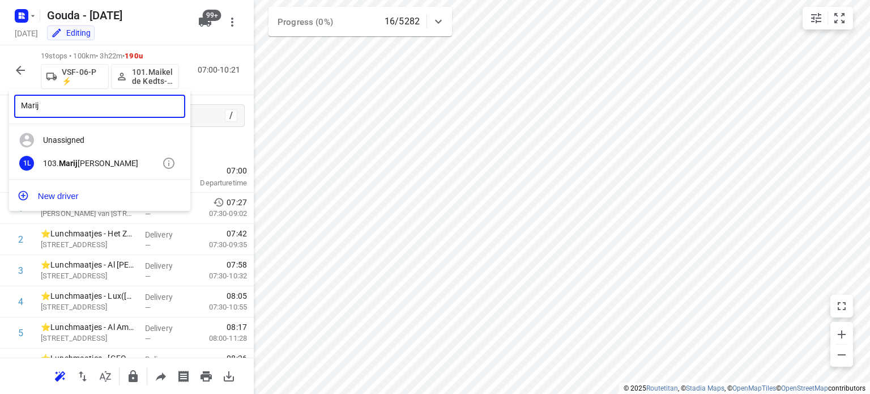
type input "Marij"
click at [68, 159] on b "Marij" at bounding box center [68, 163] width 19 height 9
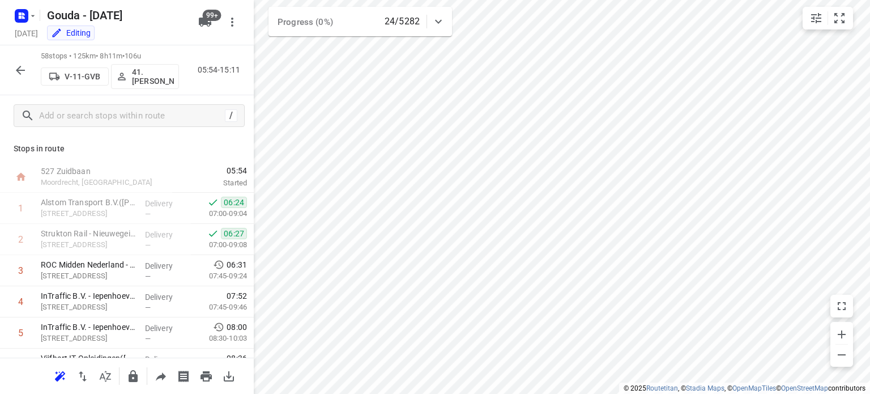
click at [21, 67] on icon "button" at bounding box center [21, 70] width 14 height 14
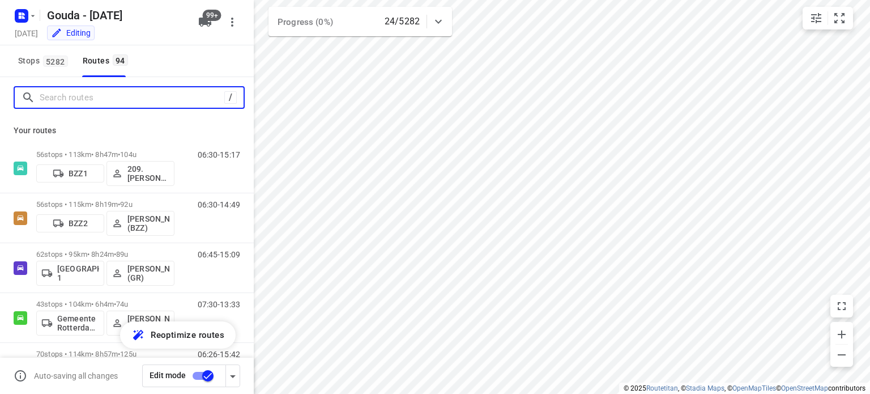
click at [116, 101] on input "Search routes" at bounding box center [132, 98] width 185 height 18
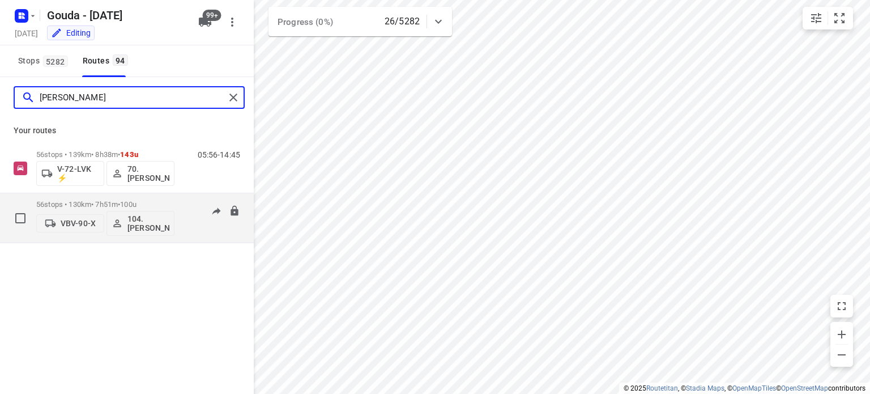
type input "Piet"
click at [102, 200] on p "56 stops • 130km • 7h51m • 100u" at bounding box center [105, 204] width 138 height 8
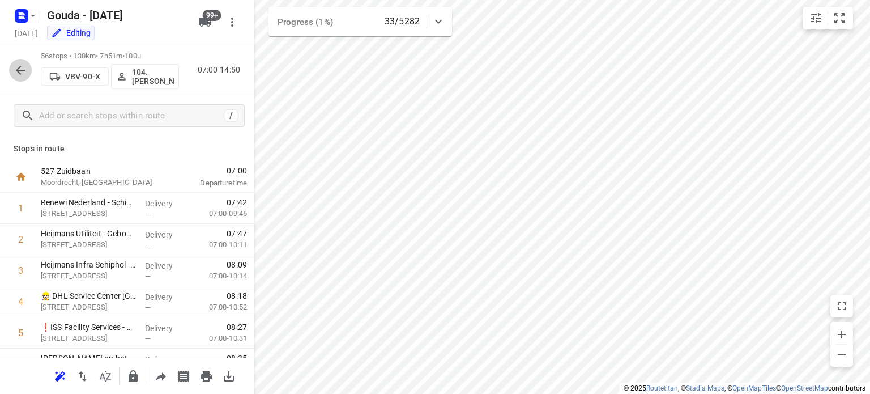
click at [17, 61] on button "button" at bounding box center [20, 70] width 23 height 23
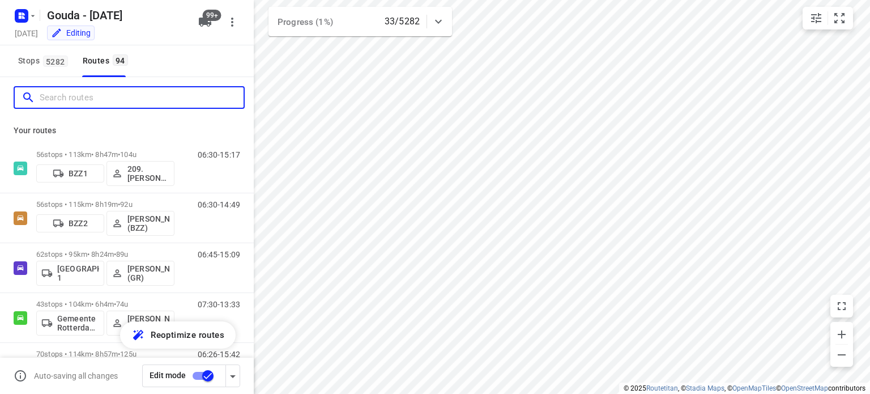
click at [95, 104] on input "Search routes" at bounding box center [142, 98] width 204 height 18
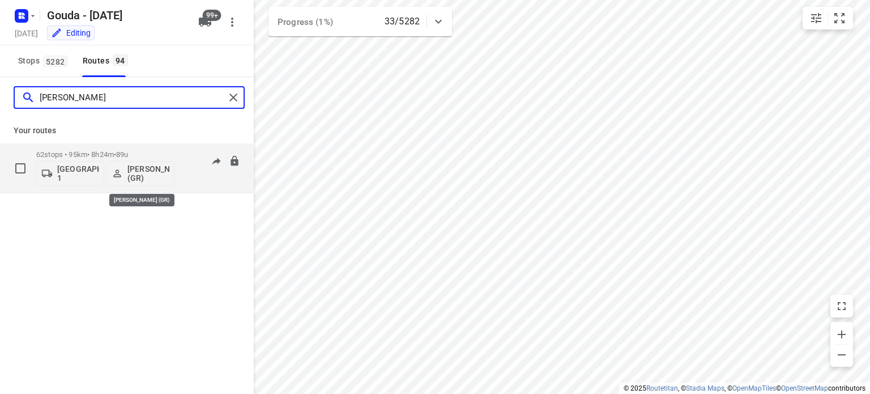
type input "glenn"
click at [151, 172] on p "[PERSON_NAME] (GR)" at bounding box center [148, 173] width 42 height 18
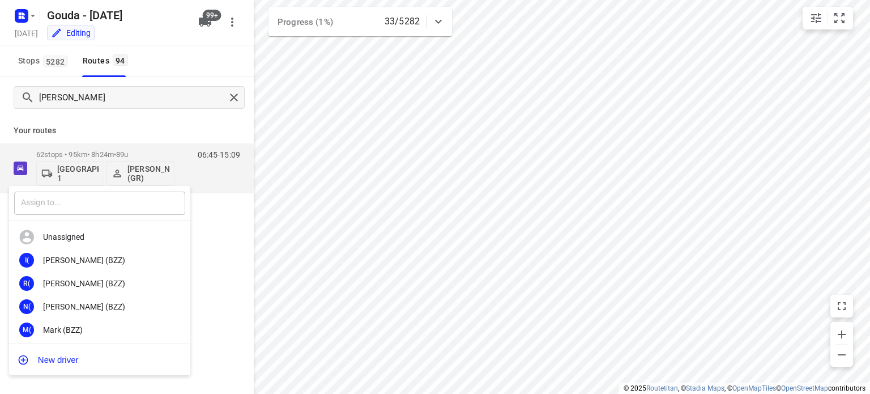
click at [92, 210] on input "text" at bounding box center [99, 202] width 171 height 23
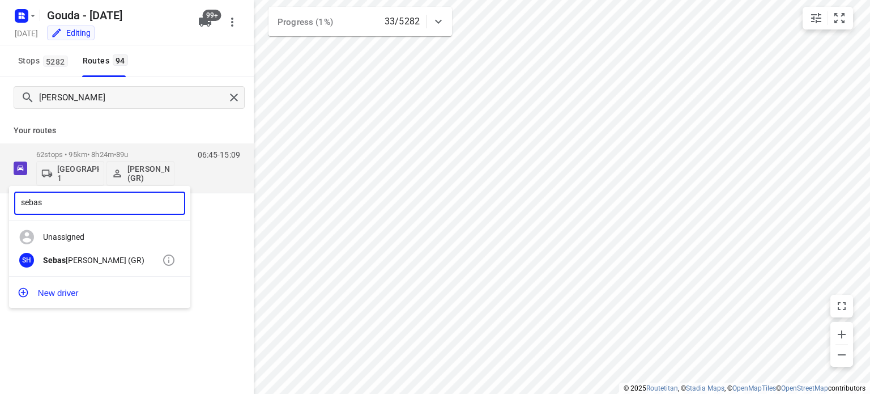
type input "sebas"
click at [102, 258] on div "Sebas tiaan Huisman (GR)" at bounding box center [102, 259] width 119 height 9
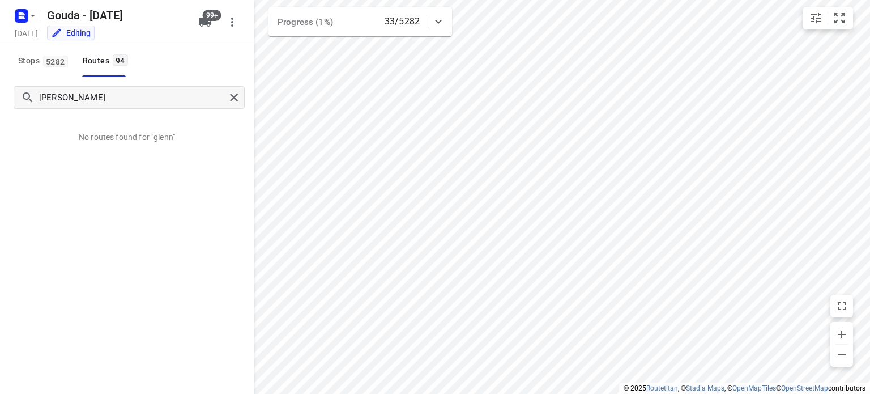
click at [168, 42] on div at bounding box center [127, 197] width 254 height 394
click at [174, 39] on div "Editing" at bounding box center [117, 34] width 151 height 13
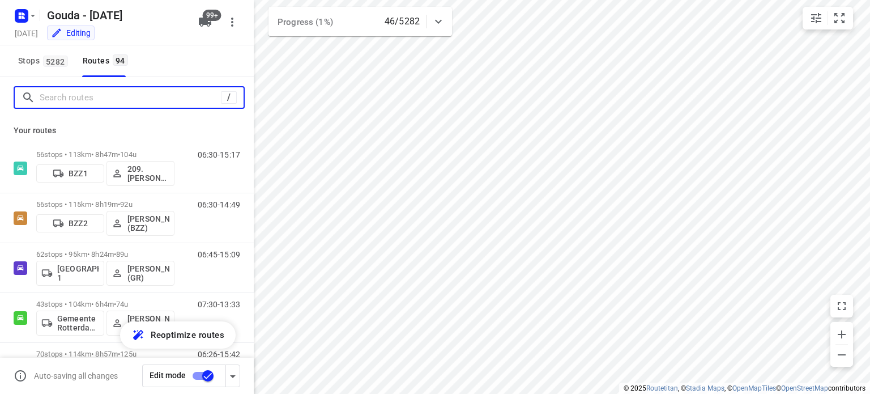
click at [126, 99] on input "Search routes" at bounding box center [130, 98] width 181 height 18
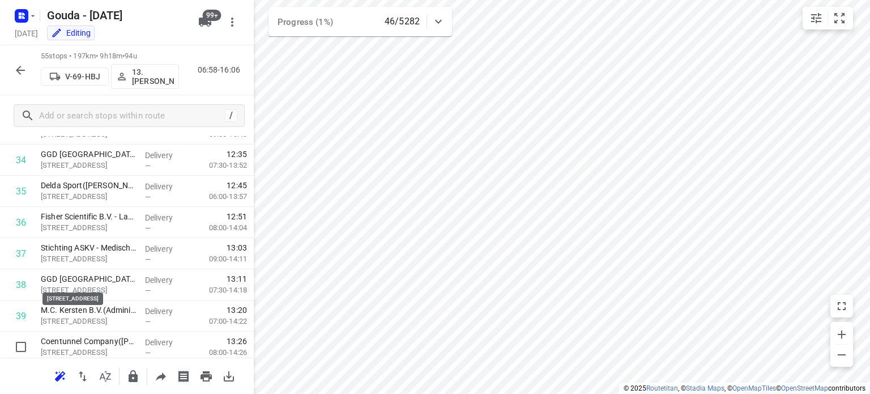
scroll to position [1302, 0]
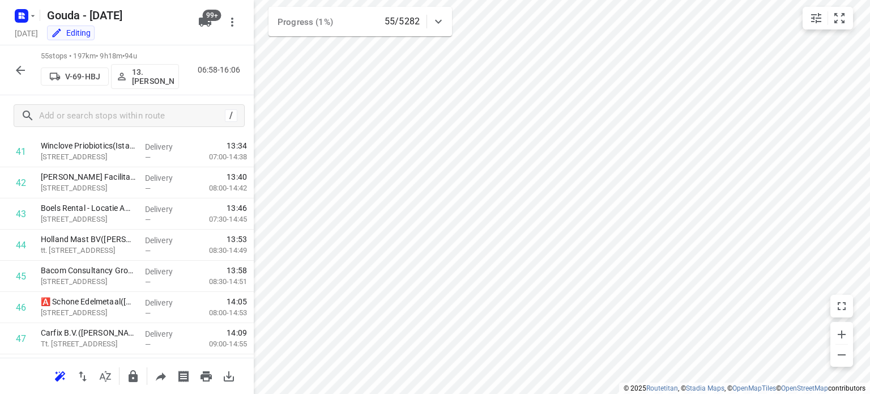
click at [15, 70] on icon "button" at bounding box center [21, 70] width 14 height 14
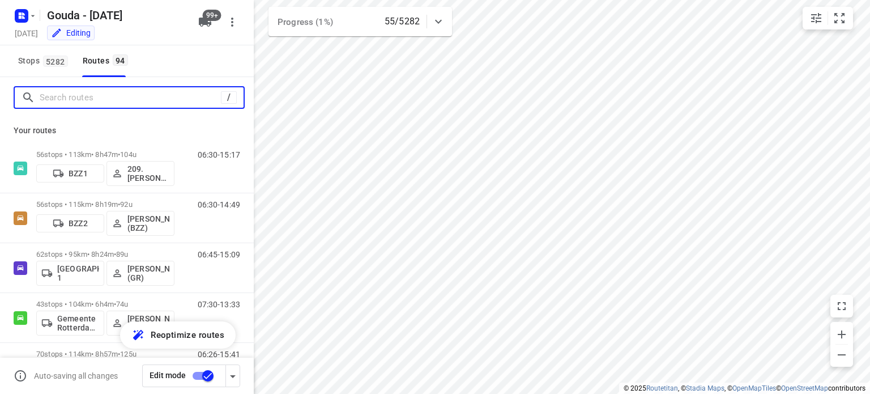
click at [91, 100] on input "Search routes" at bounding box center [130, 98] width 181 height 18
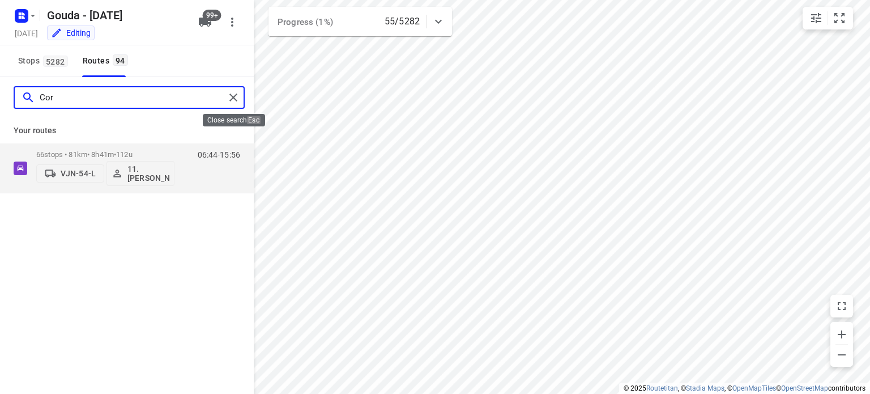
type input "Cor"
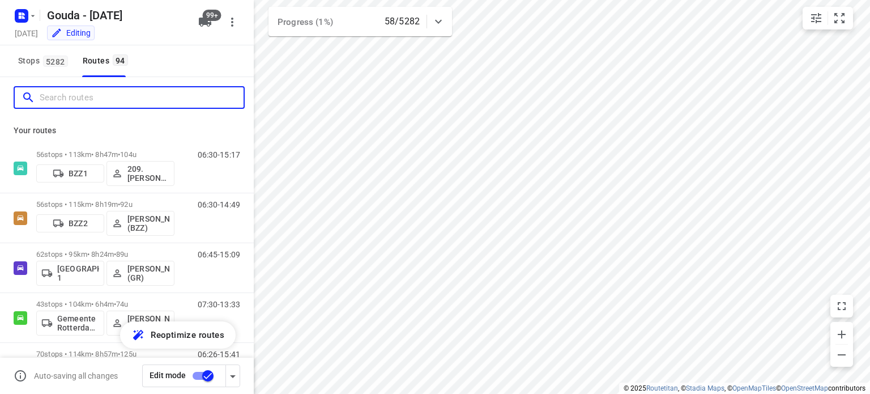
click at [90, 91] on input "Search routes" at bounding box center [142, 98] width 204 height 18
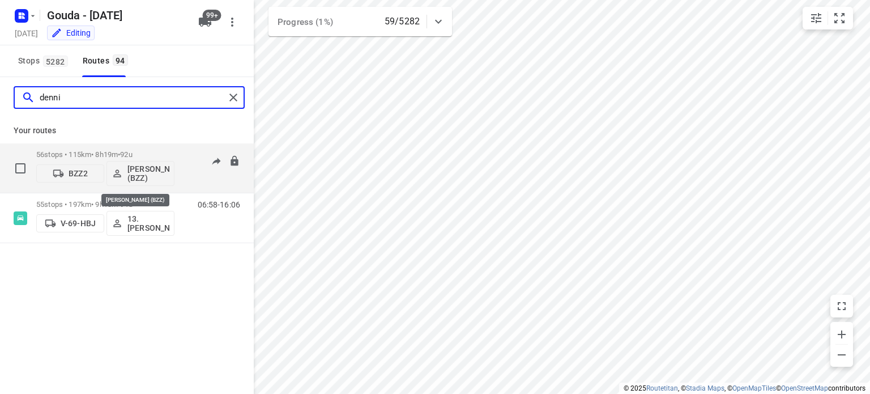
type input "denni"
click at [147, 169] on p "[PERSON_NAME] (BZZ)" at bounding box center [148, 173] width 42 height 18
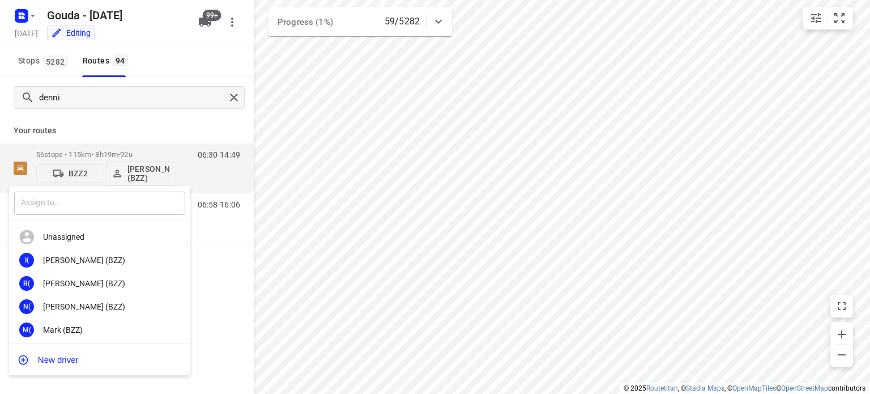
click at [79, 200] on input "text" at bounding box center [99, 202] width 171 height 23
click at [78, 200] on input "text" at bounding box center [99, 202] width 171 height 23
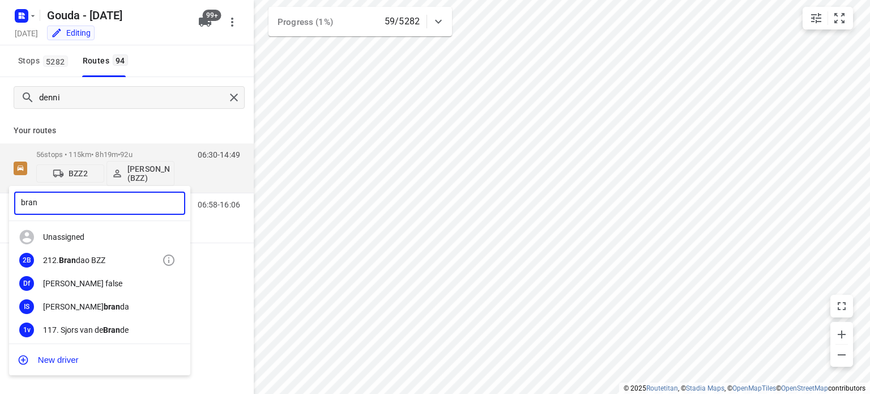
type input "bran"
click at [77, 249] on div "2B 212. Bran dao BZZ" at bounding box center [99, 260] width 181 height 23
